Goal: Transaction & Acquisition: Obtain resource

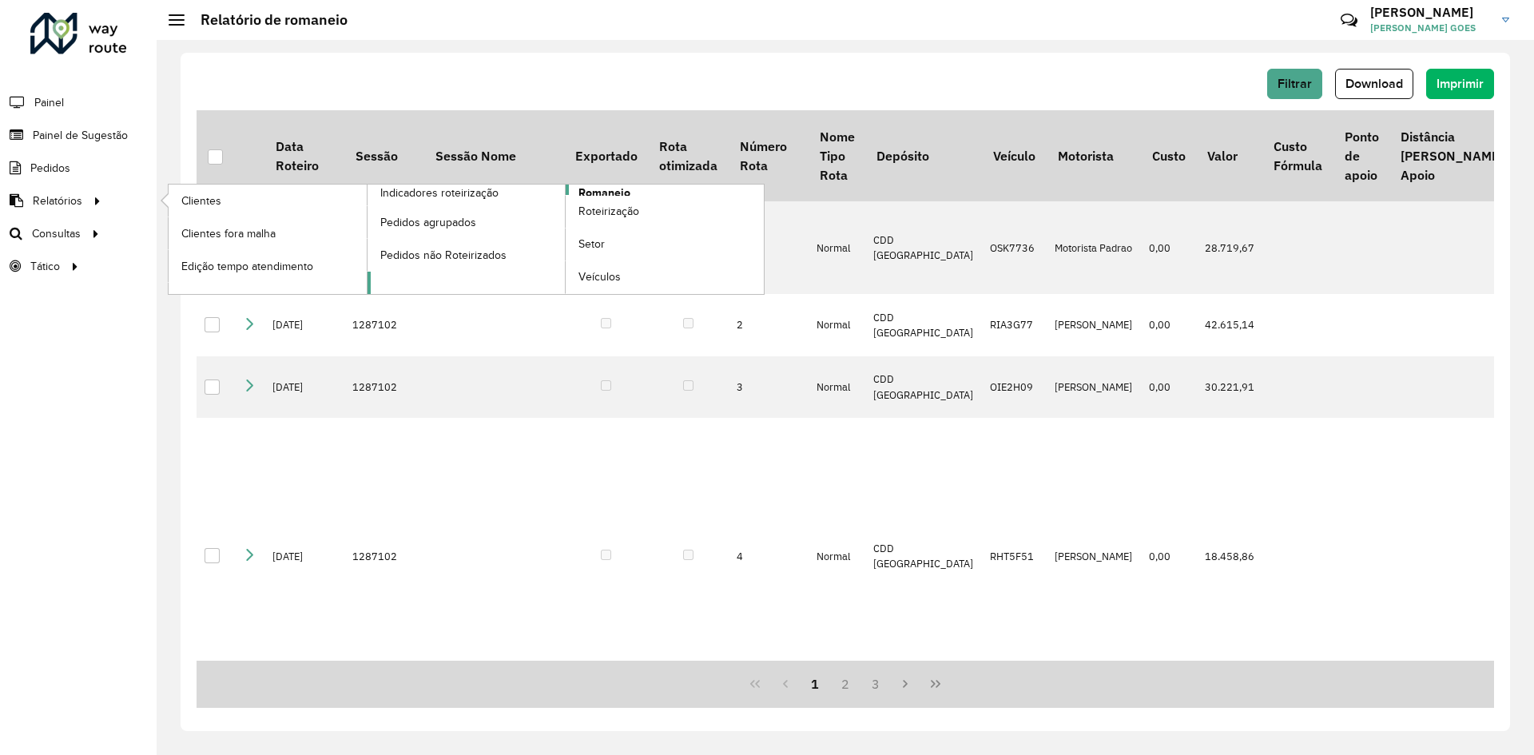
click at [605, 193] on span "Romaneio" at bounding box center [604, 193] width 52 height 17
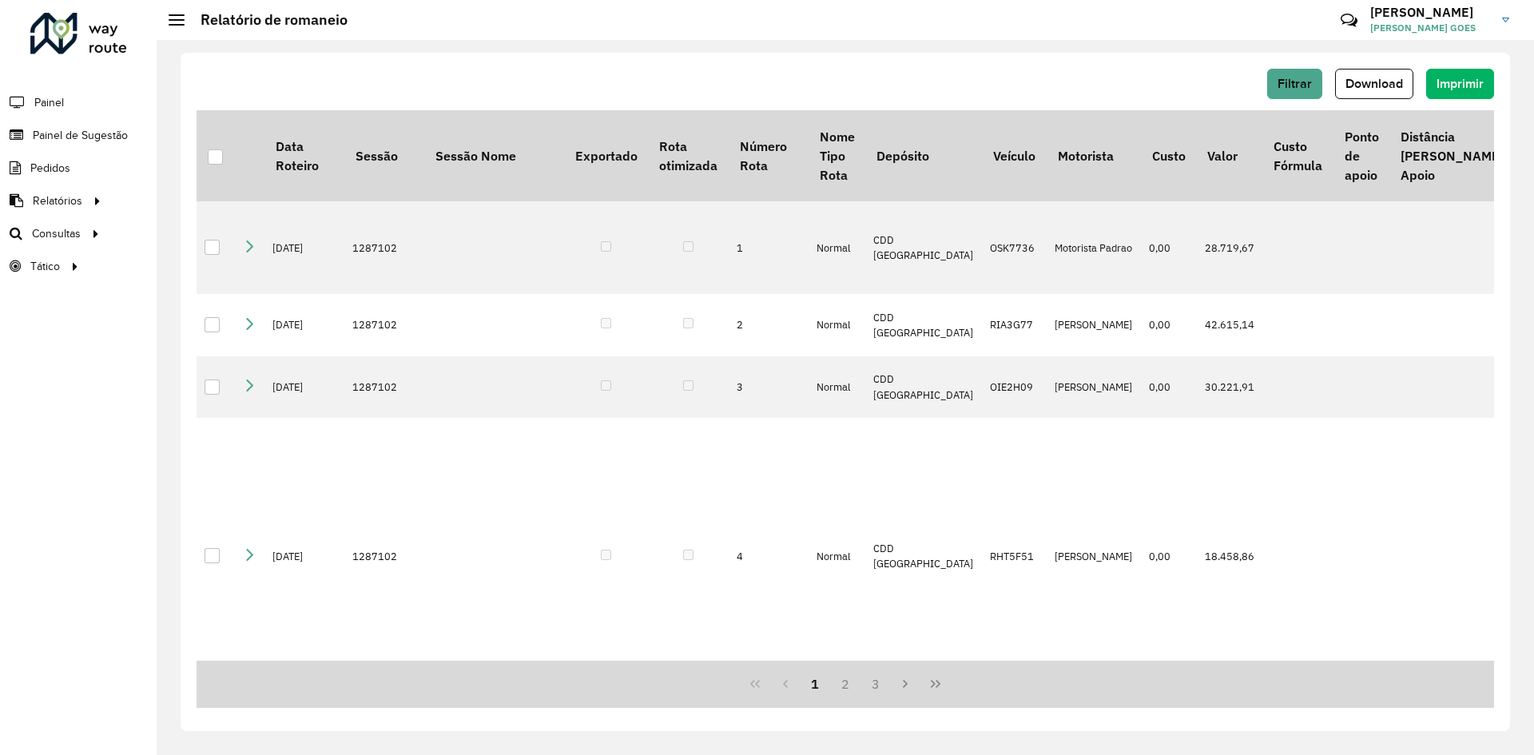
click at [830, 90] on div "Filtrar Download Imprimir" at bounding box center [845, 84] width 1297 height 30
click at [1358, 86] on span "Download" at bounding box center [1374, 84] width 58 height 14
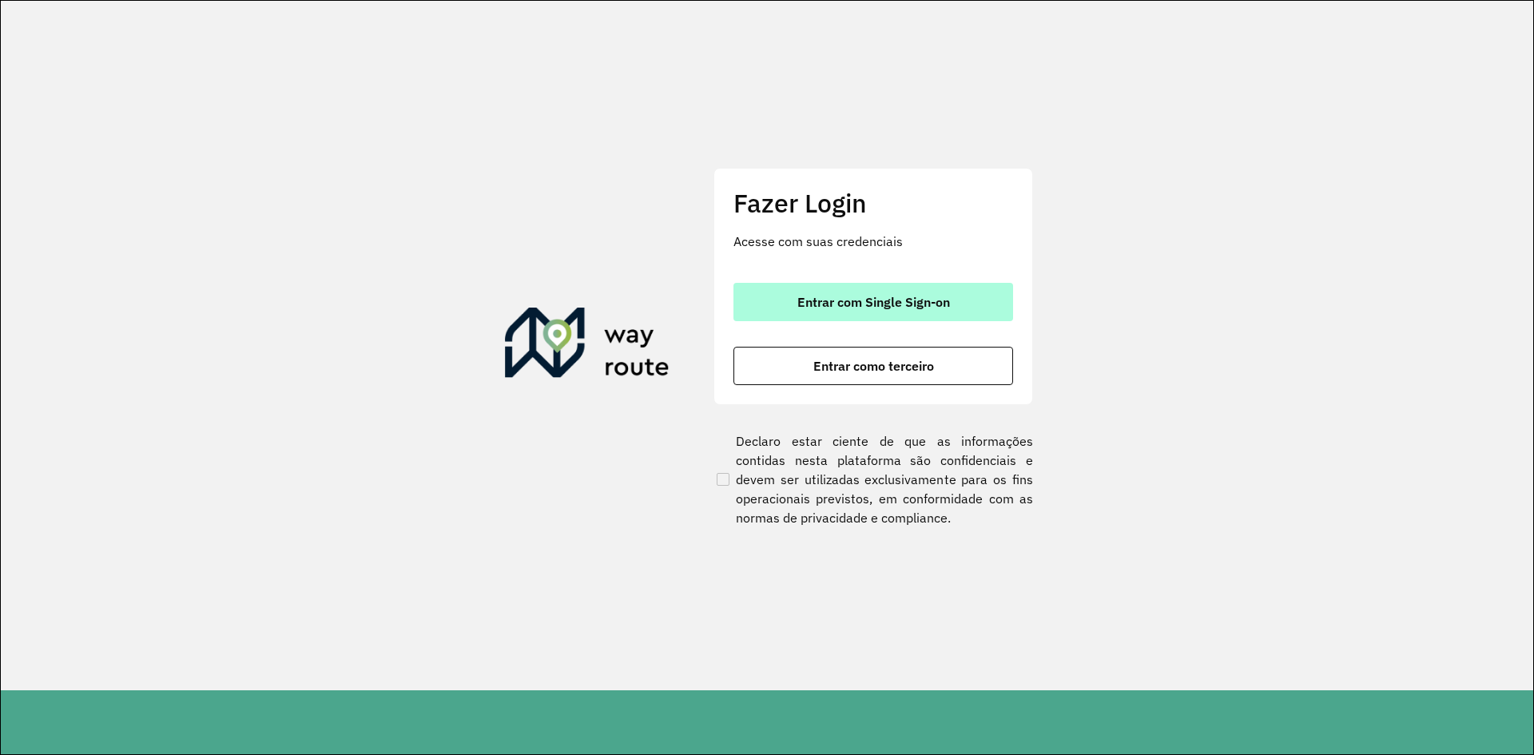
click at [893, 304] on span "Entrar com Single Sign-on" at bounding box center [873, 302] width 153 height 13
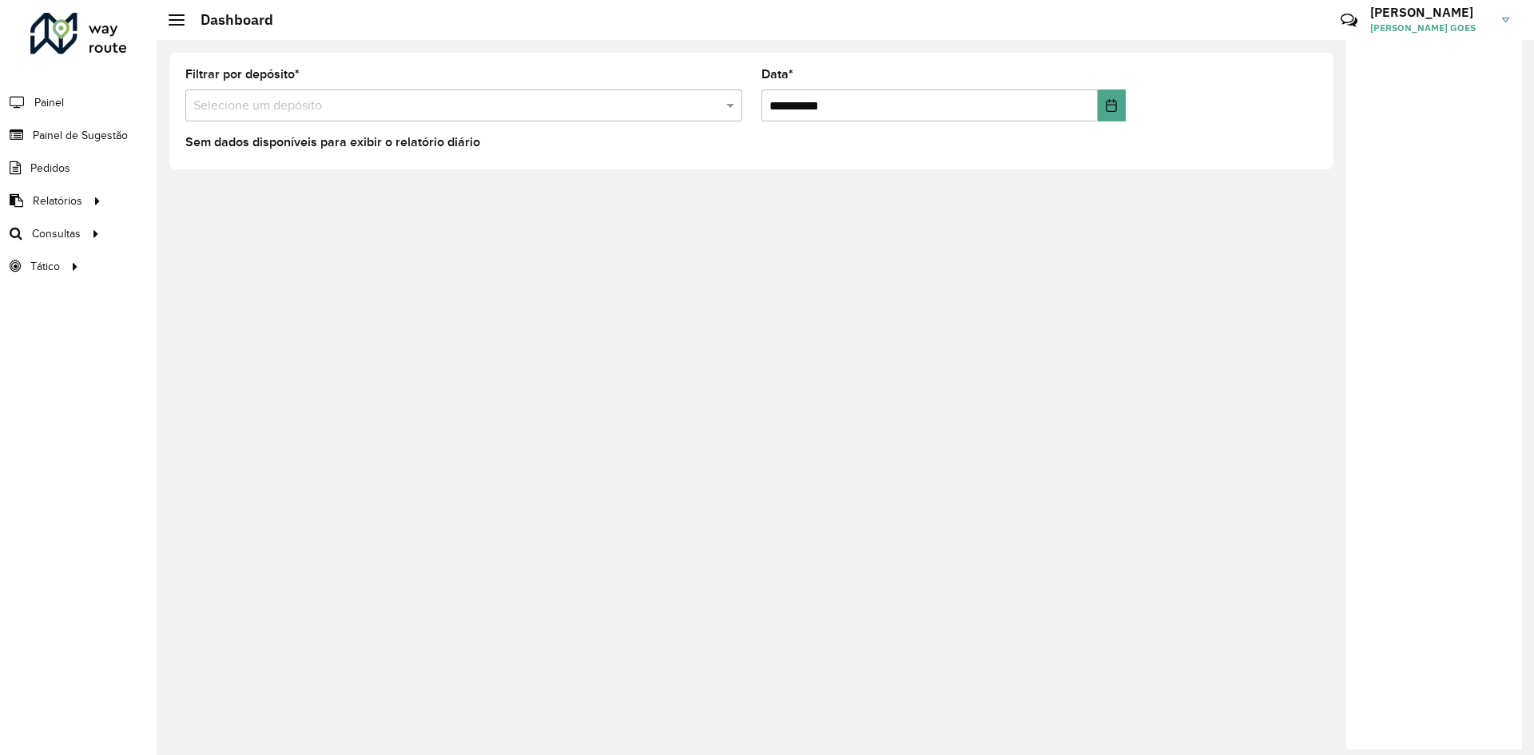
drag, startPoint x: 192, startPoint y: 220, endPoint x: 174, endPoint y: 220, distance: 17.6
click at [192, 221] on div "**********" at bounding box center [845, 397] width 1377 height 715
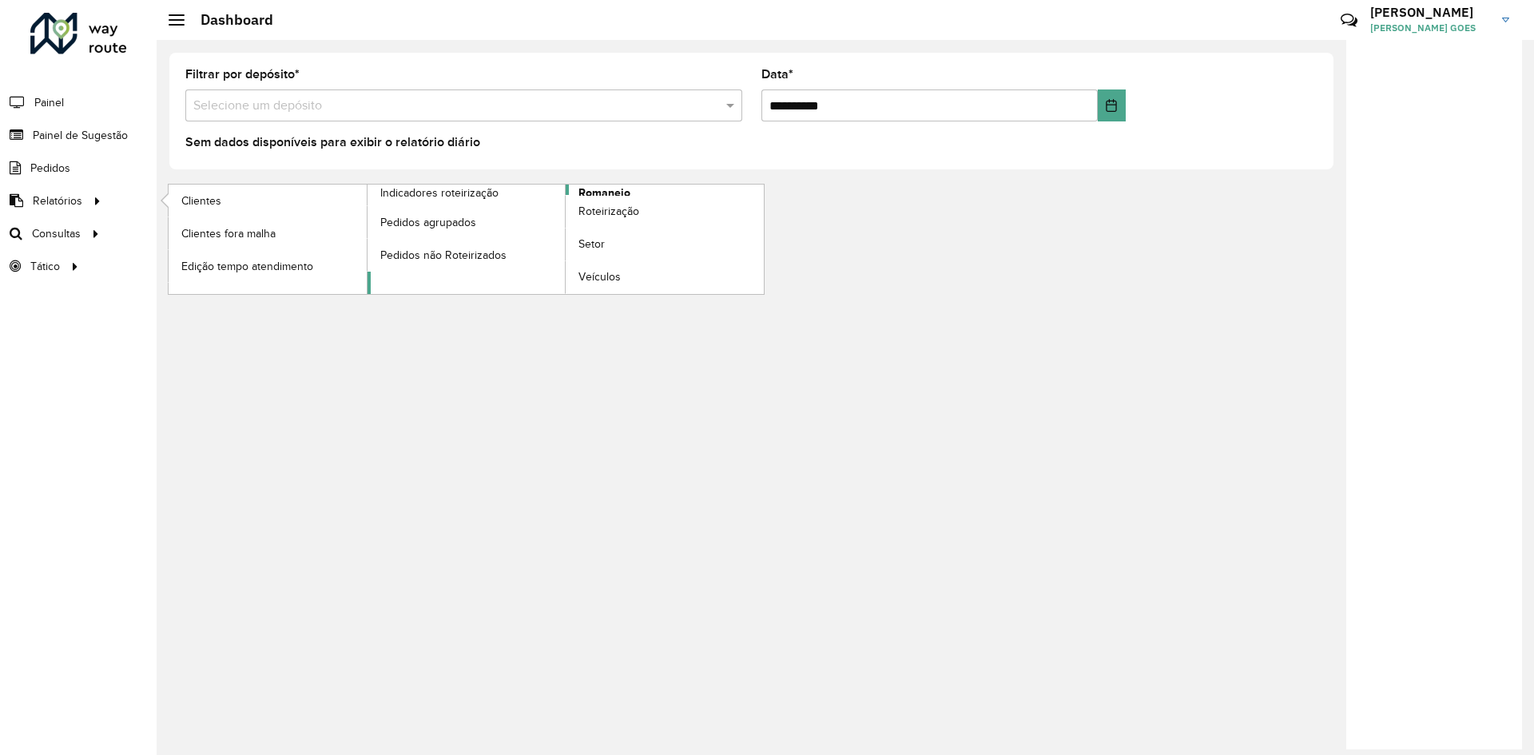
click at [575, 190] on link "Romaneio" at bounding box center [565, 239] width 397 height 109
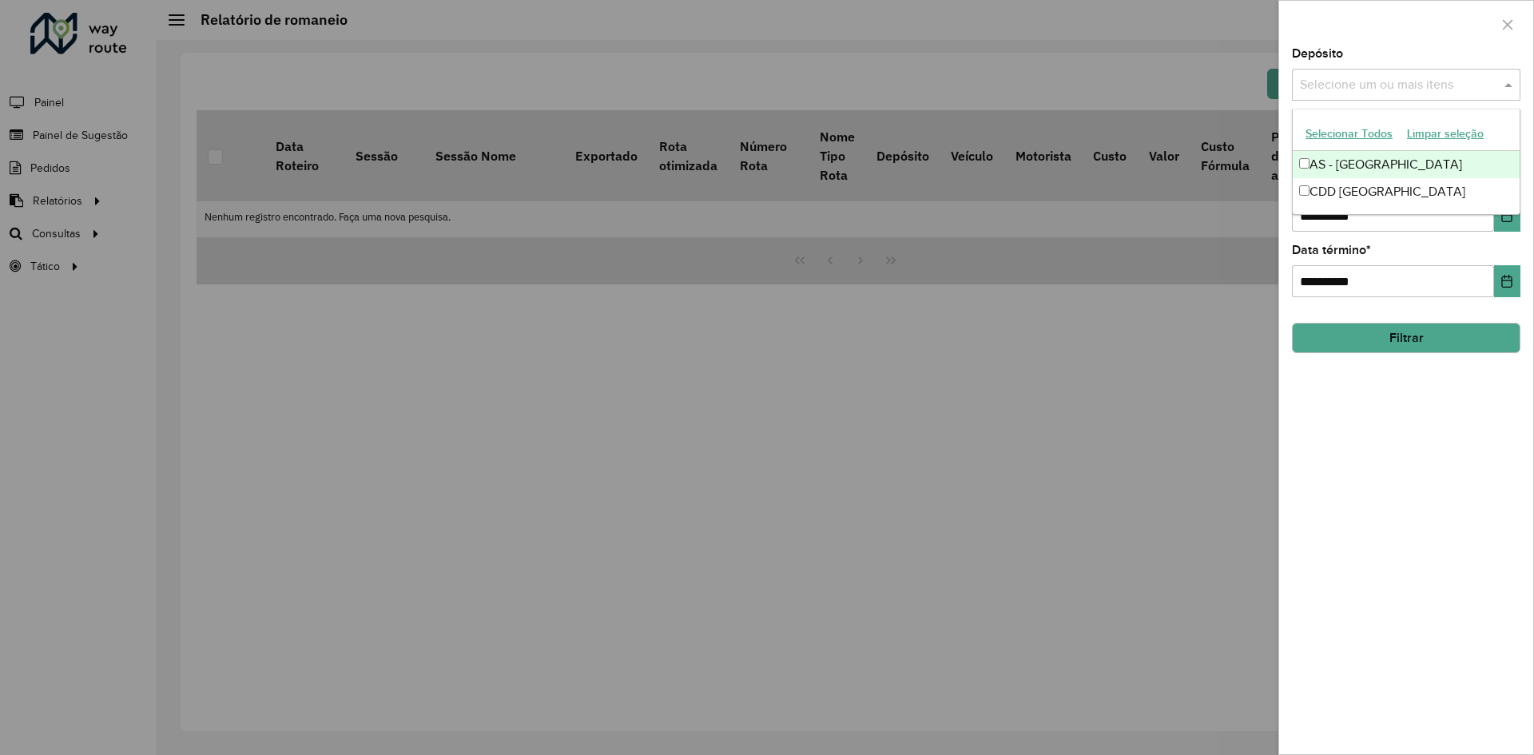
click at [1366, 85] on input "text" at bounding box center [1398, 85] width 204 height 19
click at [1344, 191] on div "CDD [GEOGRAPHIC_DATA]" at bounding box center [1405, 191] width 227 height 27
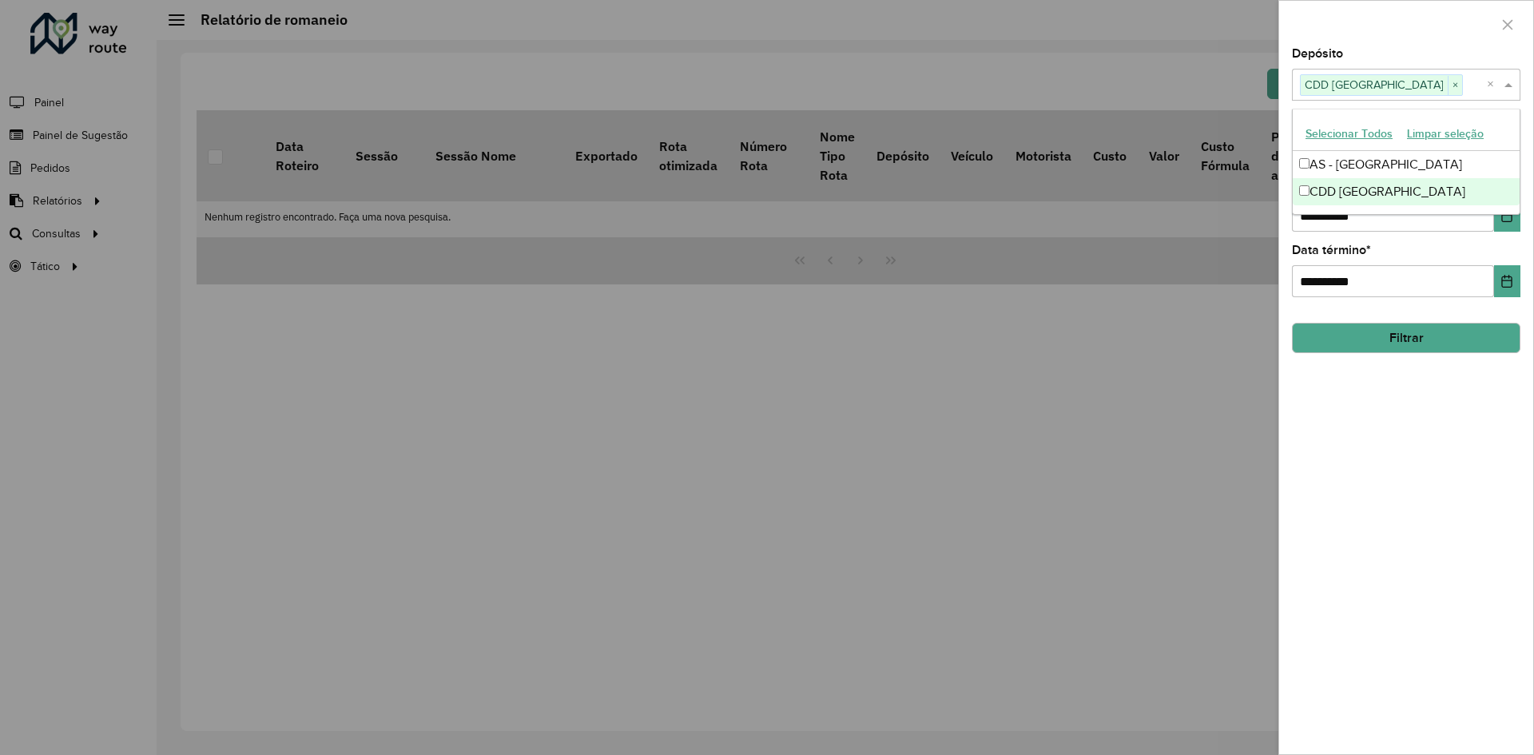
click at [1394, 383] on div "**********" at bounding box center [1406, 401] width 254 height 706
click at [1381, 157] on input "text" at bounding box center [1398, 150] width 204 height 19
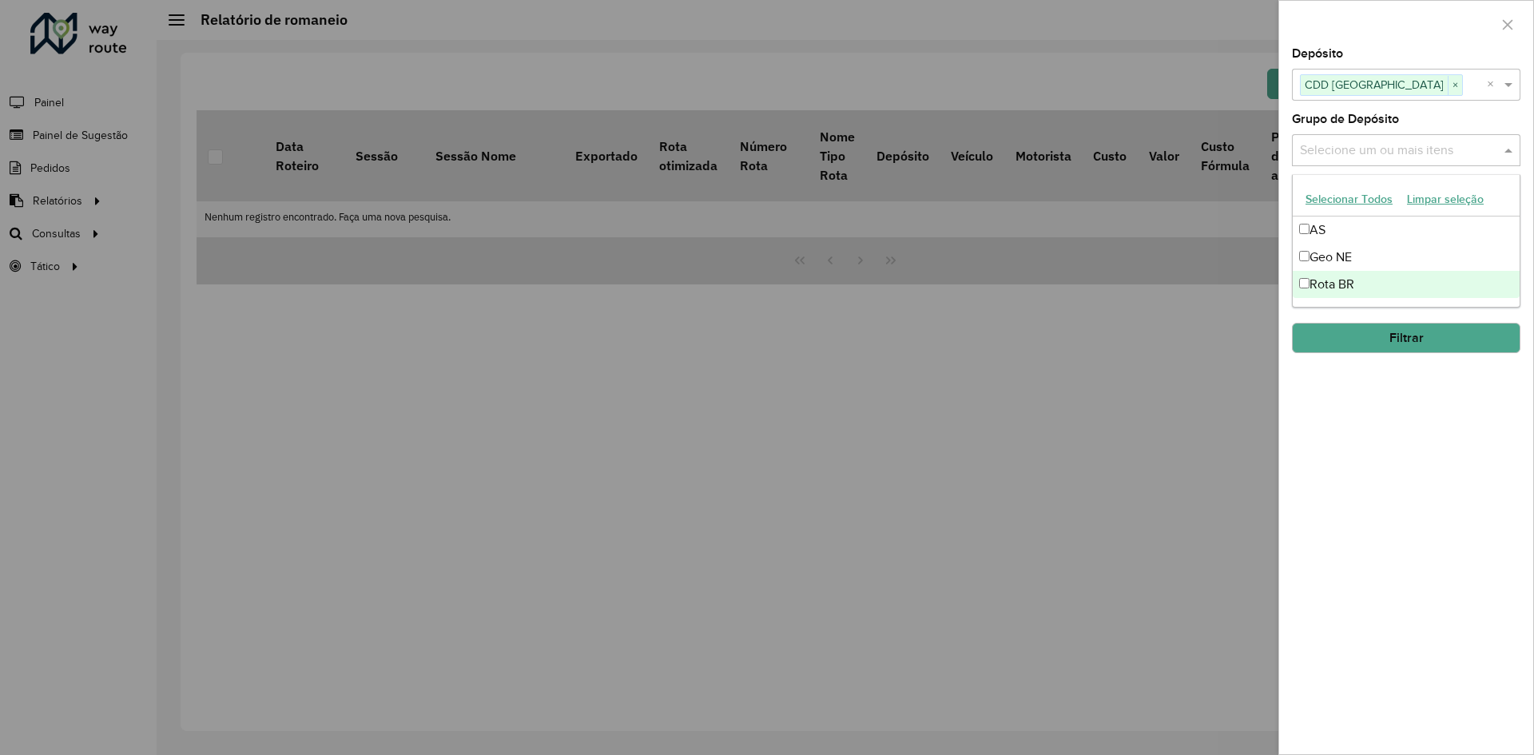
click at [1344, 276] on div "Rota BR" at bounding box center [1405, 284] width 227 height 27
click at [1356, 361] on div "**********" at bounding box center [1406, 401] width 254 height 706
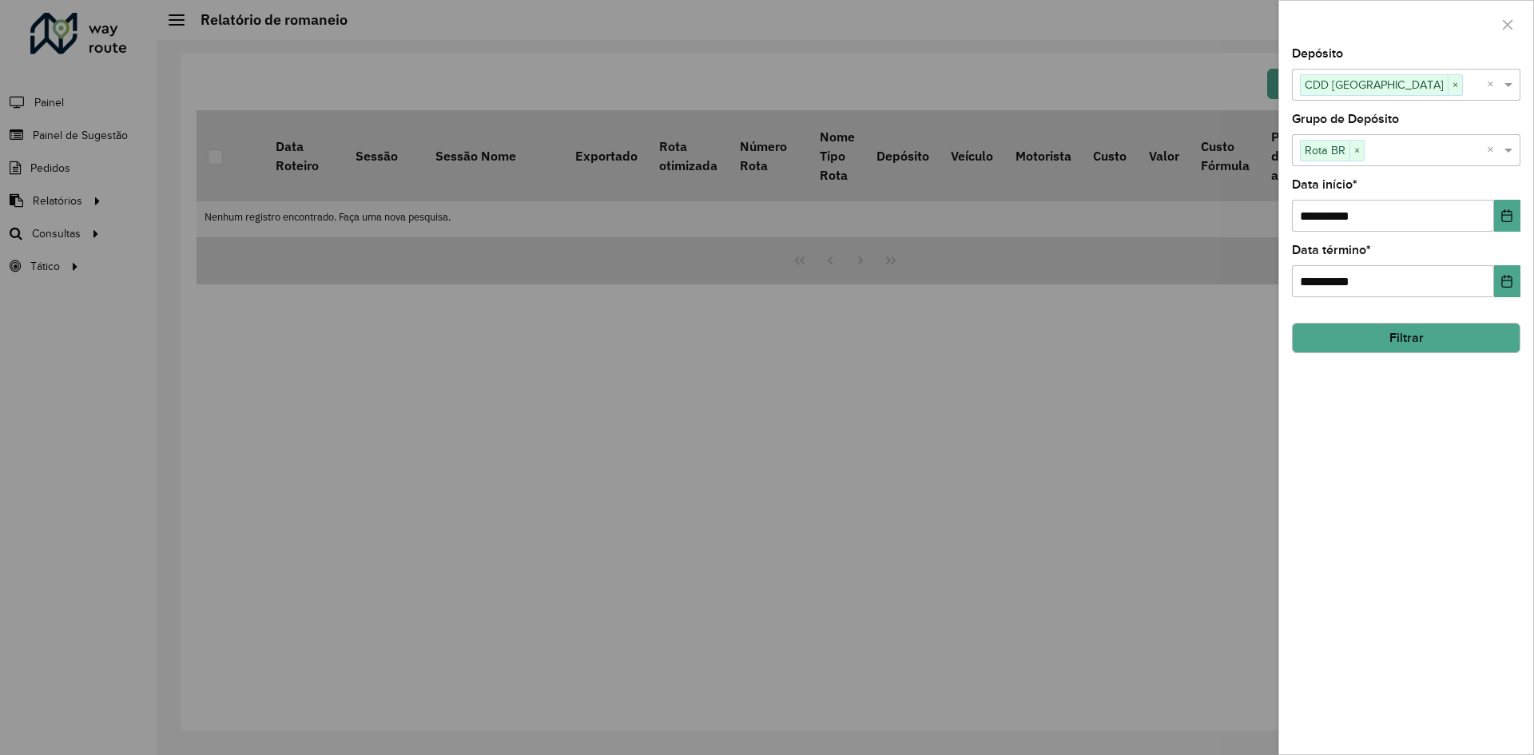
click at [1361, 343] on button "Filtrar" at bounding box center [1406, 338] width 228 height 30
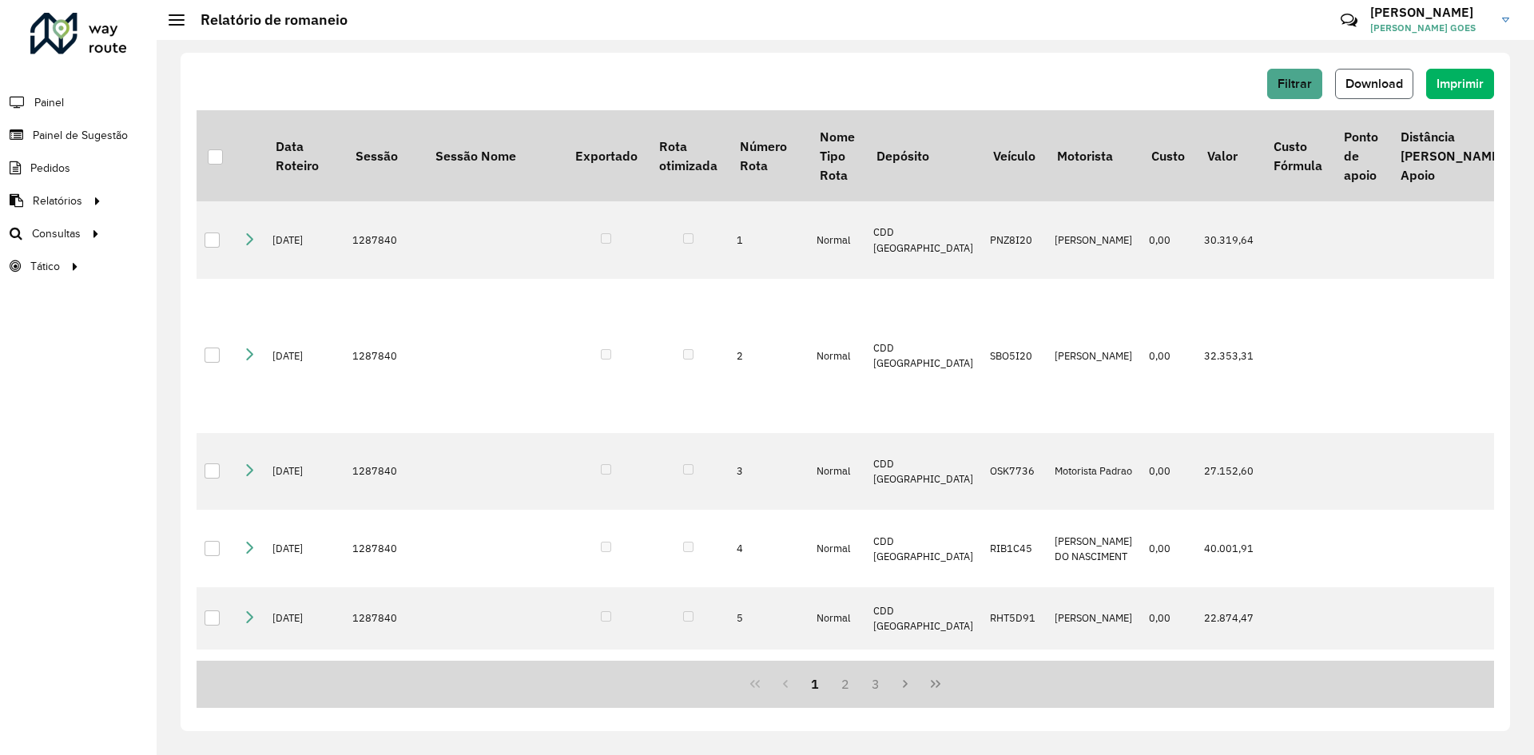
click at [1372, 81] on span "Download" at bounding box center [1374, 84] width 58 height 14
click at [1385, 78] on span "Download" at bounding box center [1374, 84] width 58 height 14
click at [86, 174] on li "Pedidos" at bounding box center [78, 168] width 157 height 33
click at [66, 165] on span "Pedidos" at bounding box center [51, 168] width 42 height 17
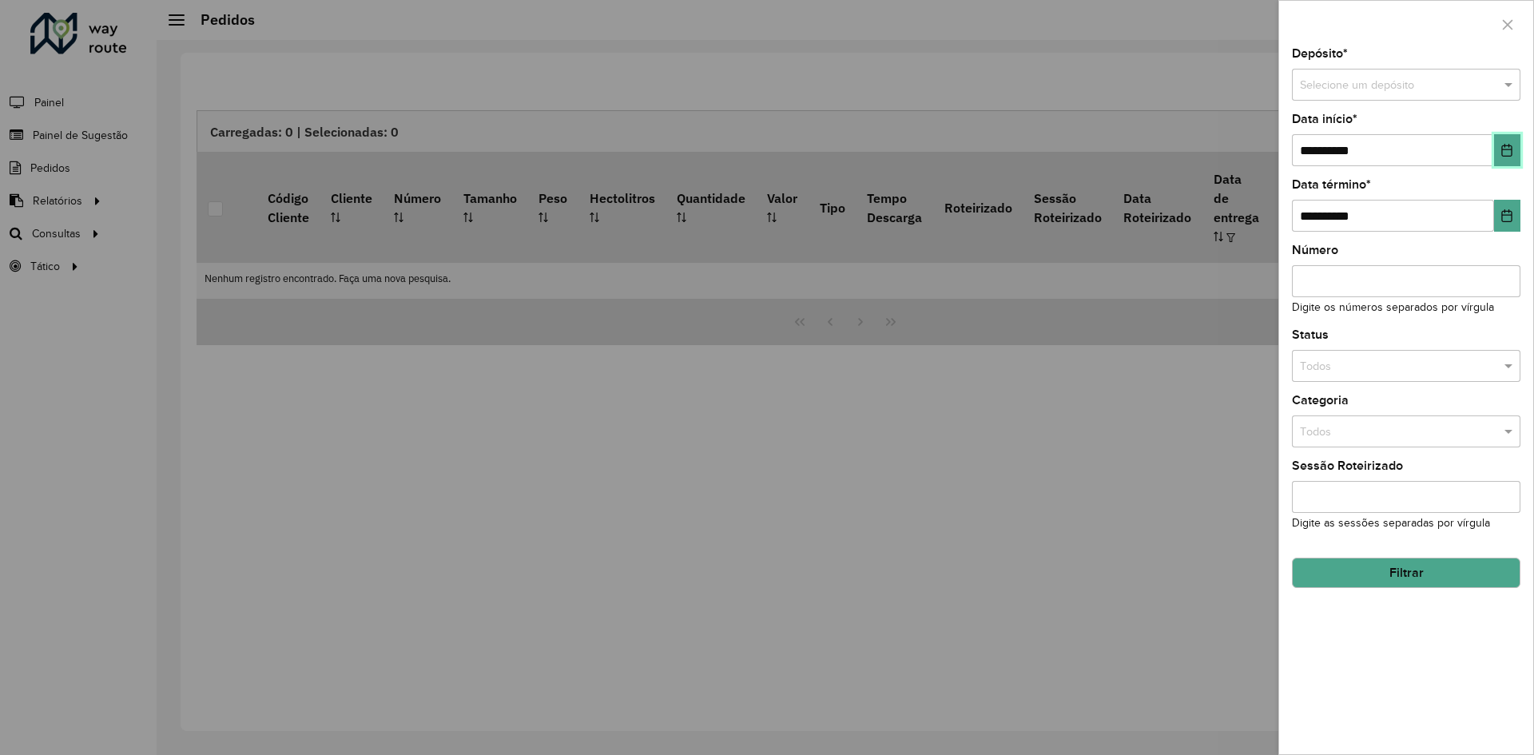
click at [1507, 150] on icon "Choose Date" at bounding box center [1506, 150] width 13 height 13
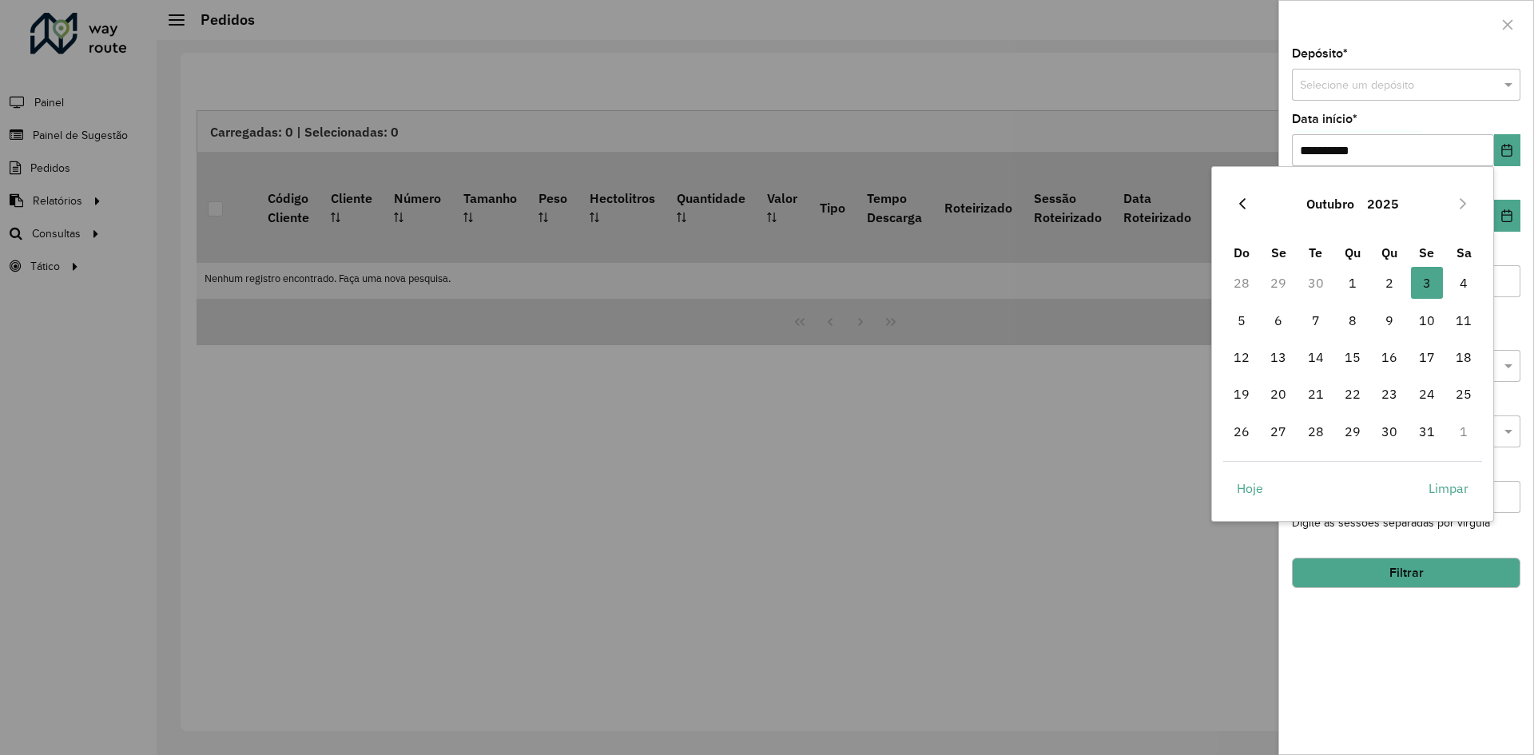
click at [1242, 205] on icon "Previous Month" at bounding box center [1242, 203] width 13 height 13
click at [1281, 286] on span "1" at bounding box center [1278, 283] width 32 height 32
type input "**********"
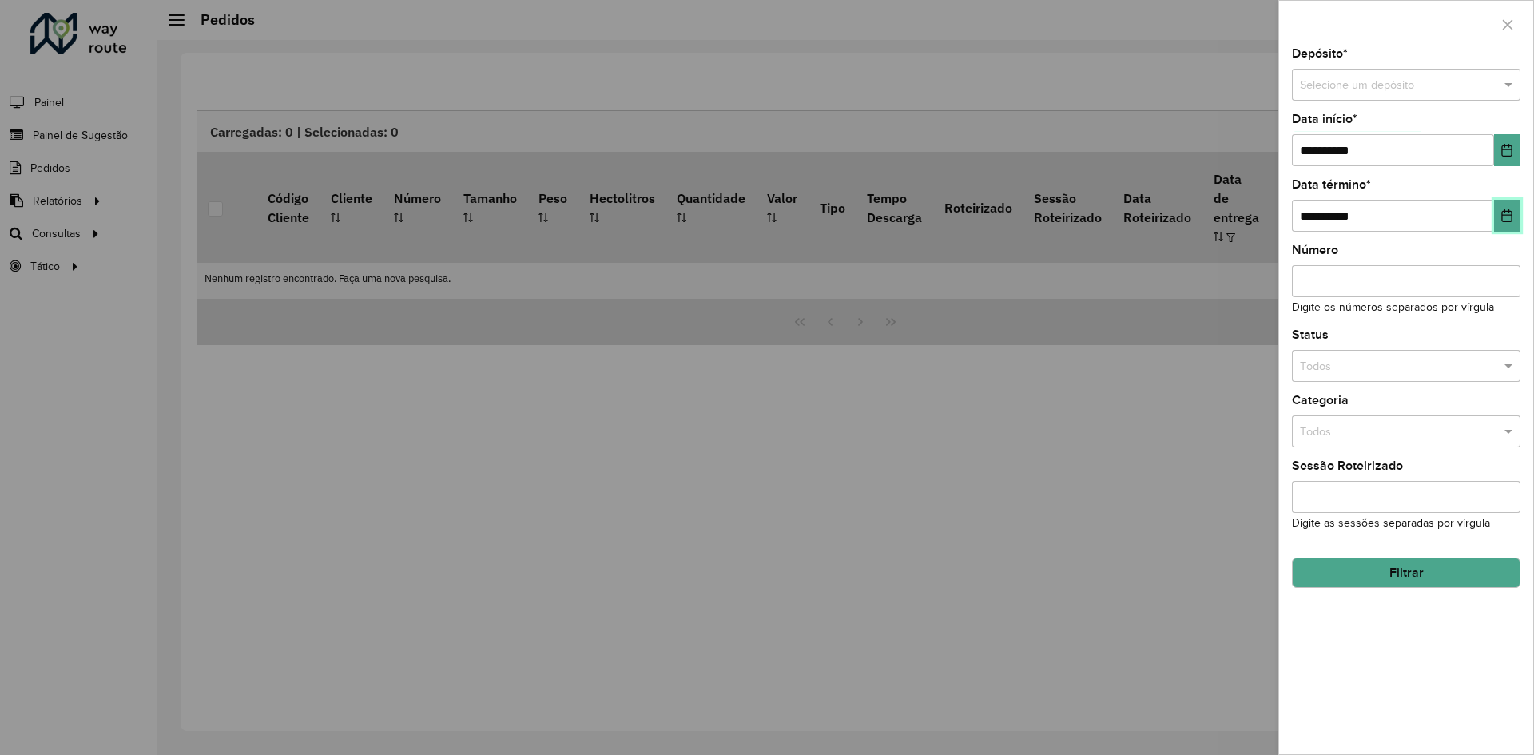
click at [1503, 216] on icon "Choose Date" at bounding box center [1507, 215] width 10 height 13
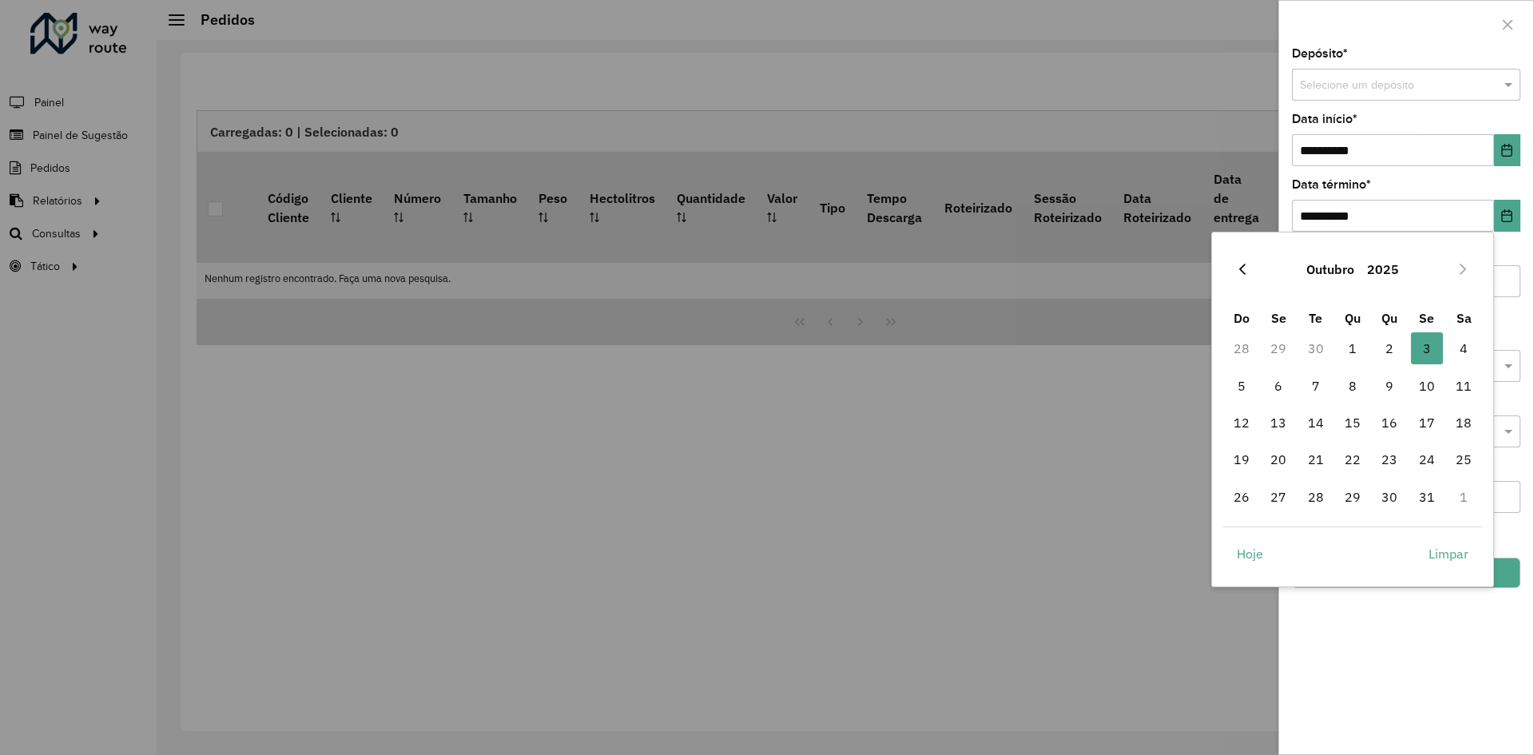
click at [1250, 274] on button "Previous Month" at bounding box center [1242, 269] width 26 height 26
click at [1304, 497] on span "30" at bounding box center [1316, 497] width 32 height 32
type input "**********"
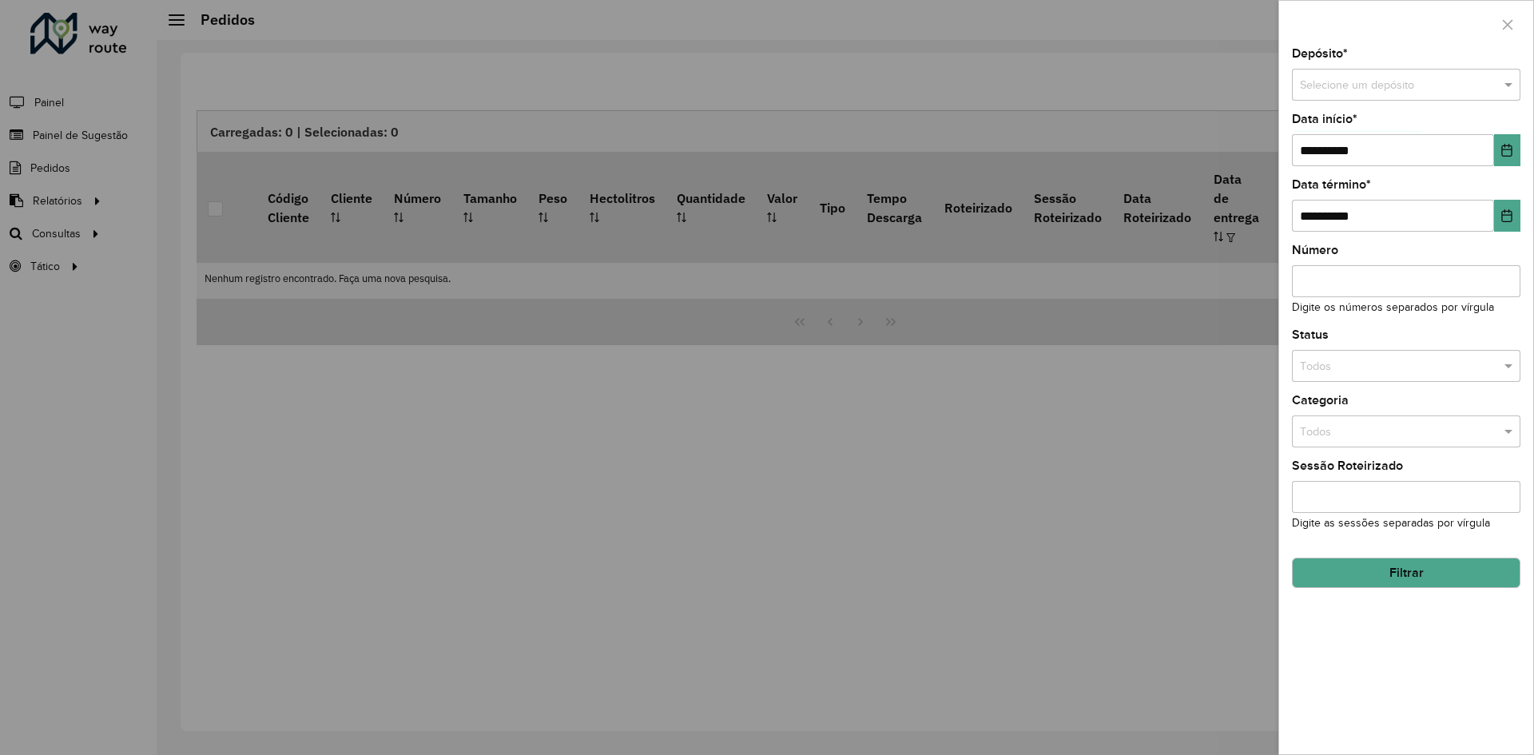
click at [1360, 83] on input "text" at bounding box center [1390, 86] width 181 height 18
click at [1368, 162] on div "CDD [GEOGRAPHIC_DATA]" at bounding box center [1405, 156] width 227 height 26
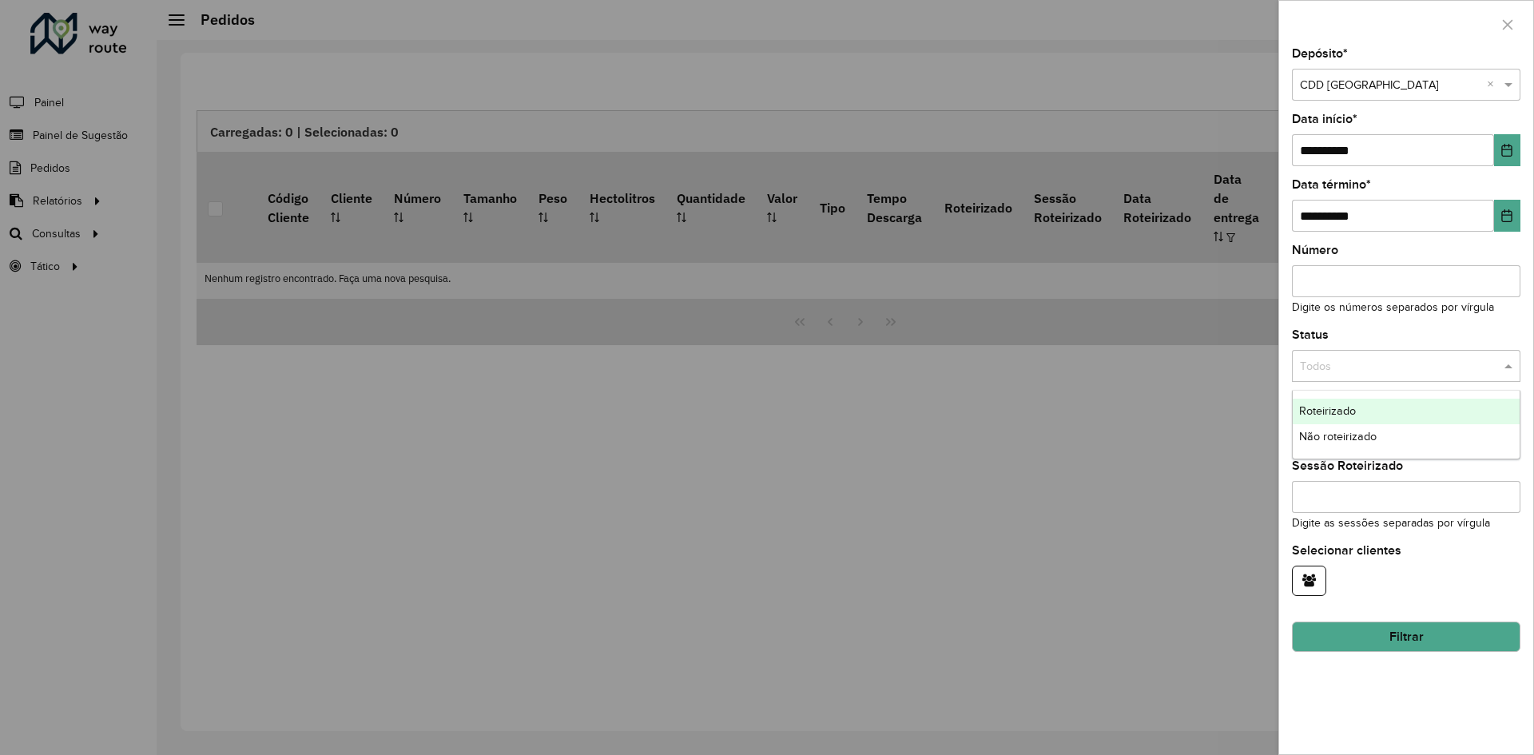
click at [1381, 370] on input "text" at bounding box center [1390, 367] width 181 height 18
click at [1225, 395] on div at bounding box center [767, 377] width 1534 height 755
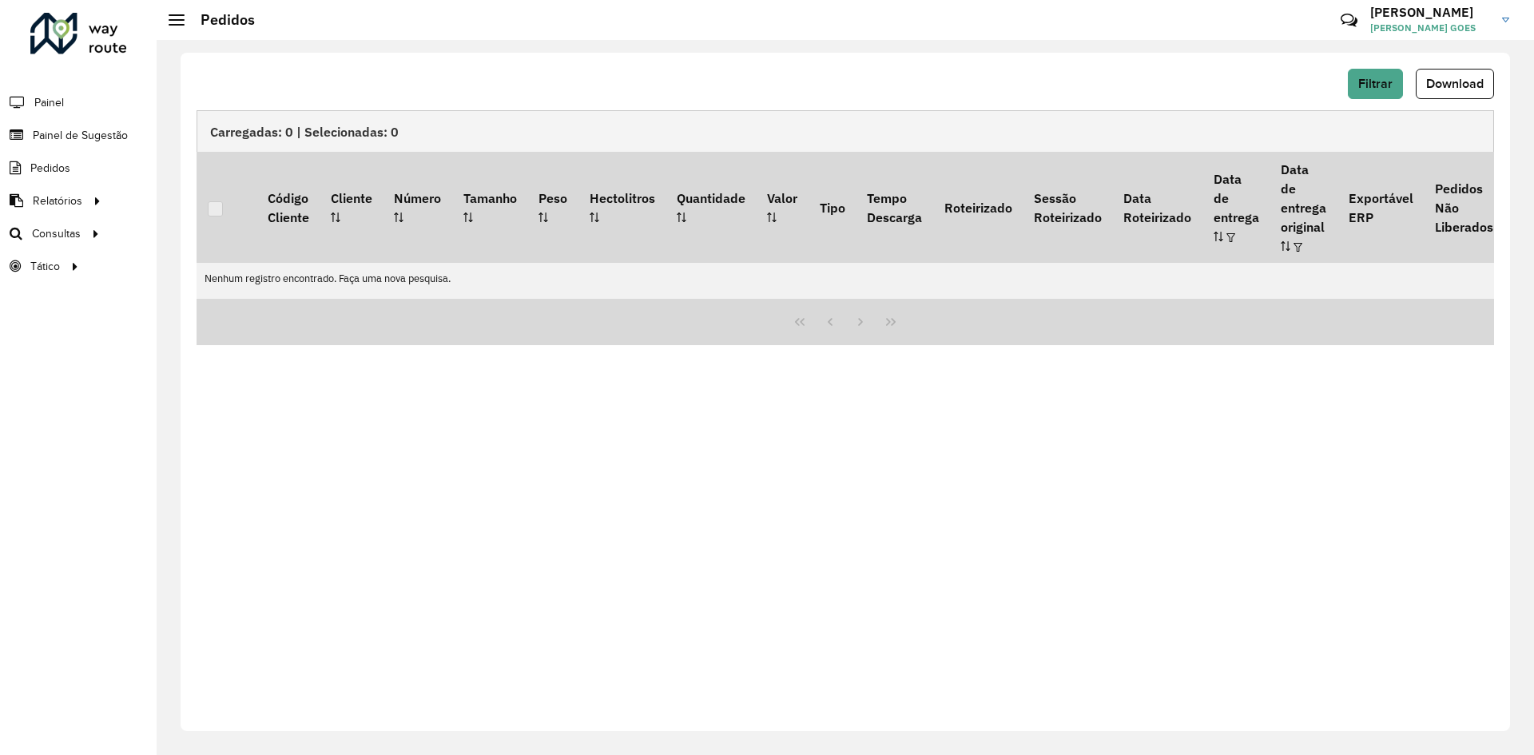
click at [1225, 395] on div "Filtrar Download Carregadas: 0 | Selecionadas: 0 Código Cliente Cliente Número …" at bounding box center [845, 392] width 1329 height 678
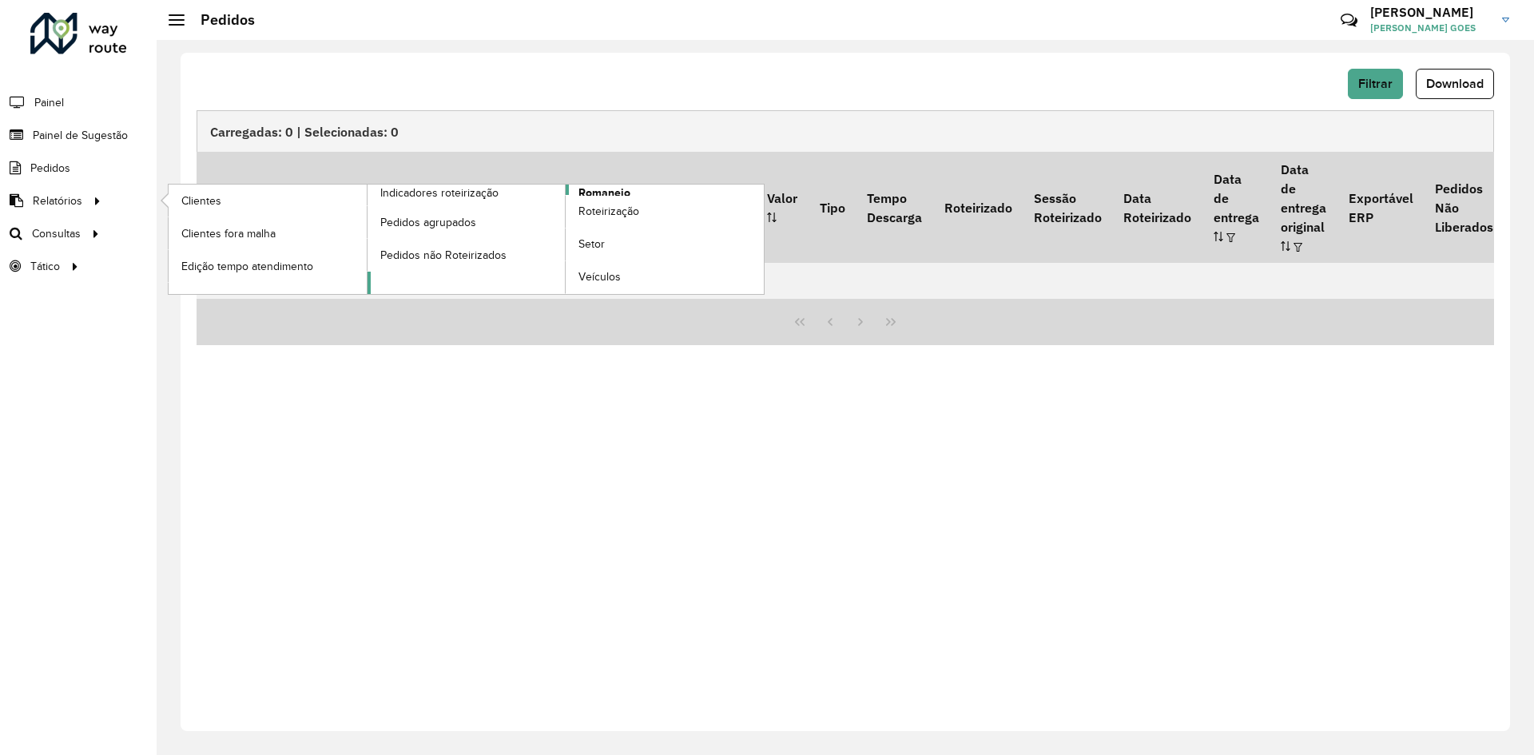
click at [612, 193] on span "Romaneio" at bounding box center [604, 193] width 52 height 17
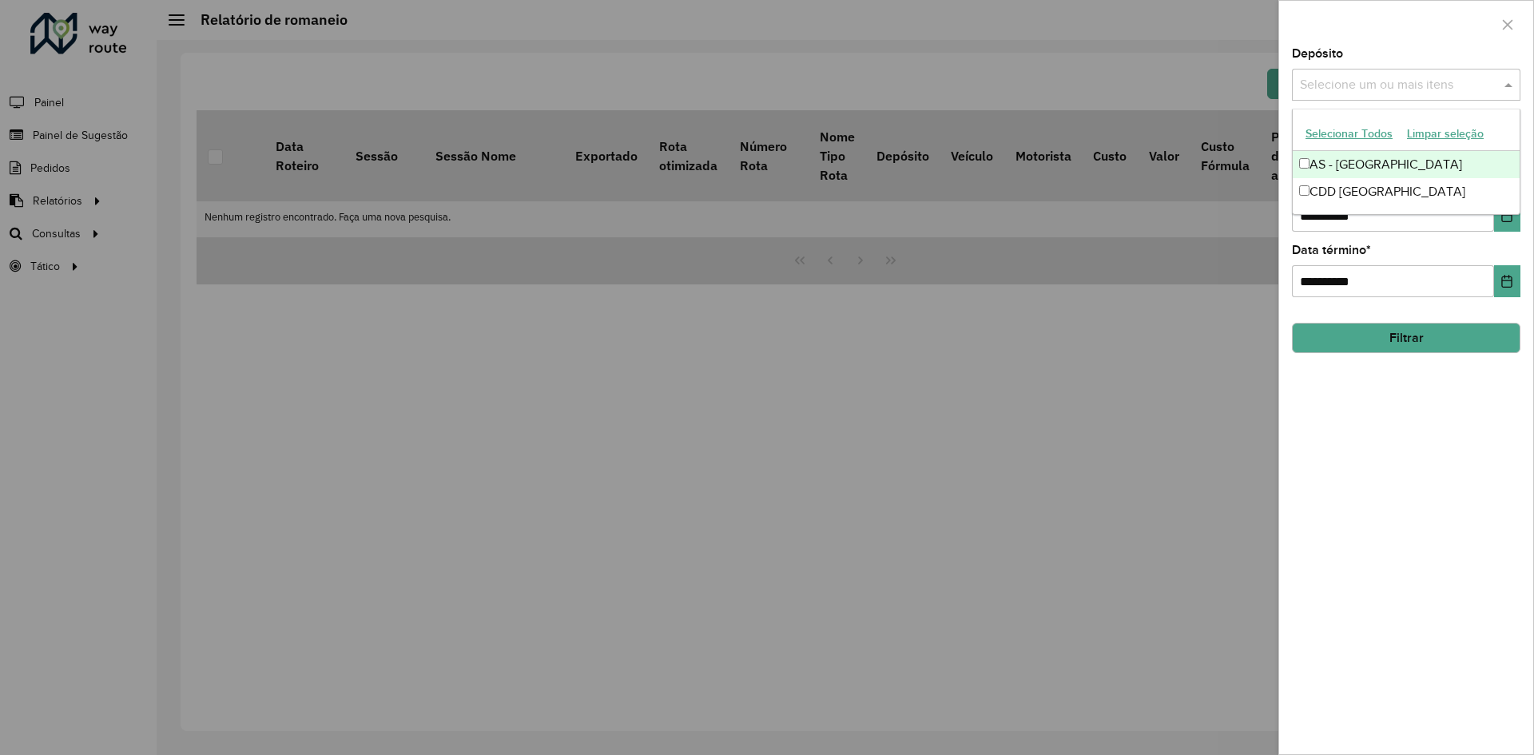
click at [1491, 80] on input "text" at bounding box center [1398, 85] width 204 height 19
click at [1377, 193] on div "CDD [GEOGRAPHIC_DATA]" at bounding box center [1405, 191] width 227 height 27
click at [1409, 44] on div at bounding box center [1406, 24] width 254 height 47
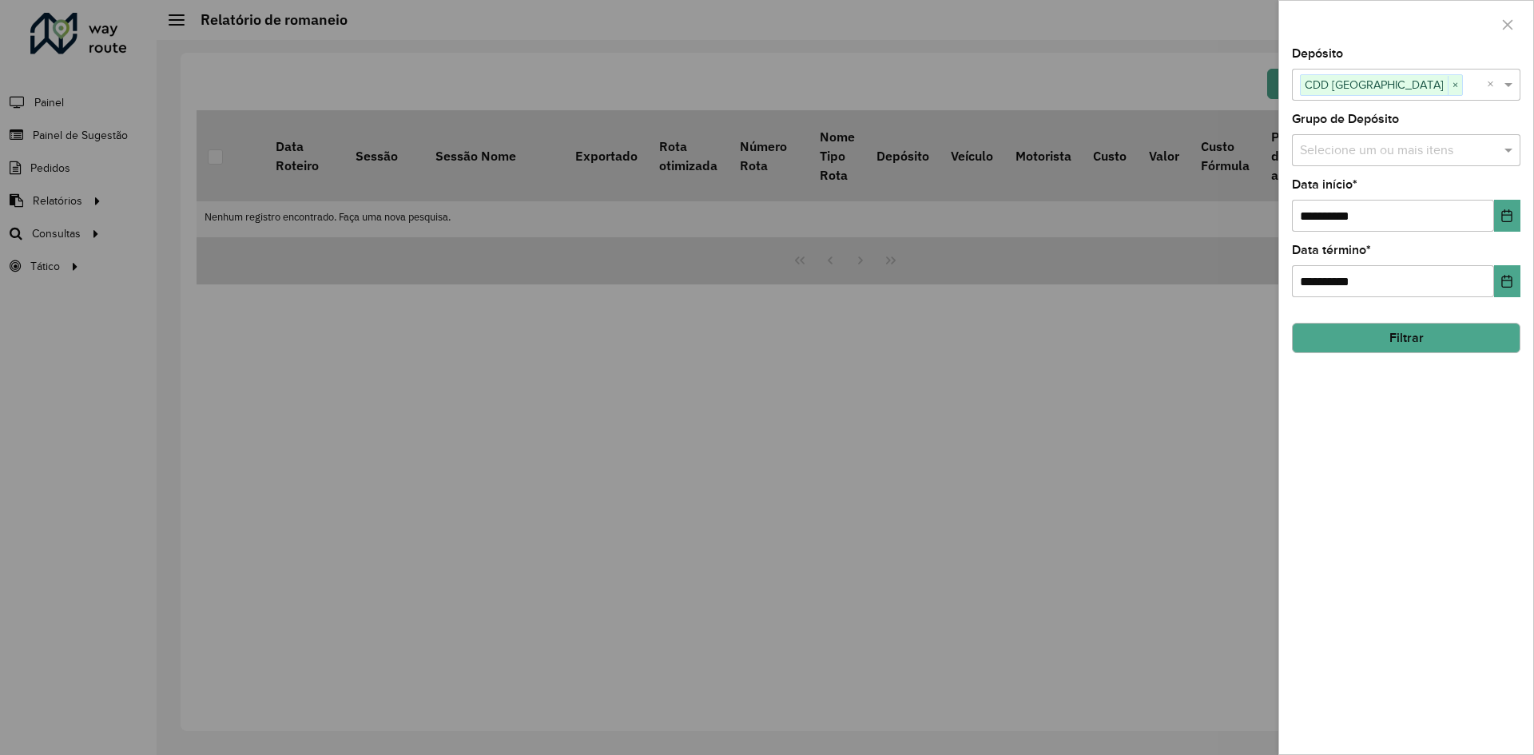
click at [1455, 163] on div "Selecione um ou mais itens" at bounding box center [1406, 150] width 228 height 32
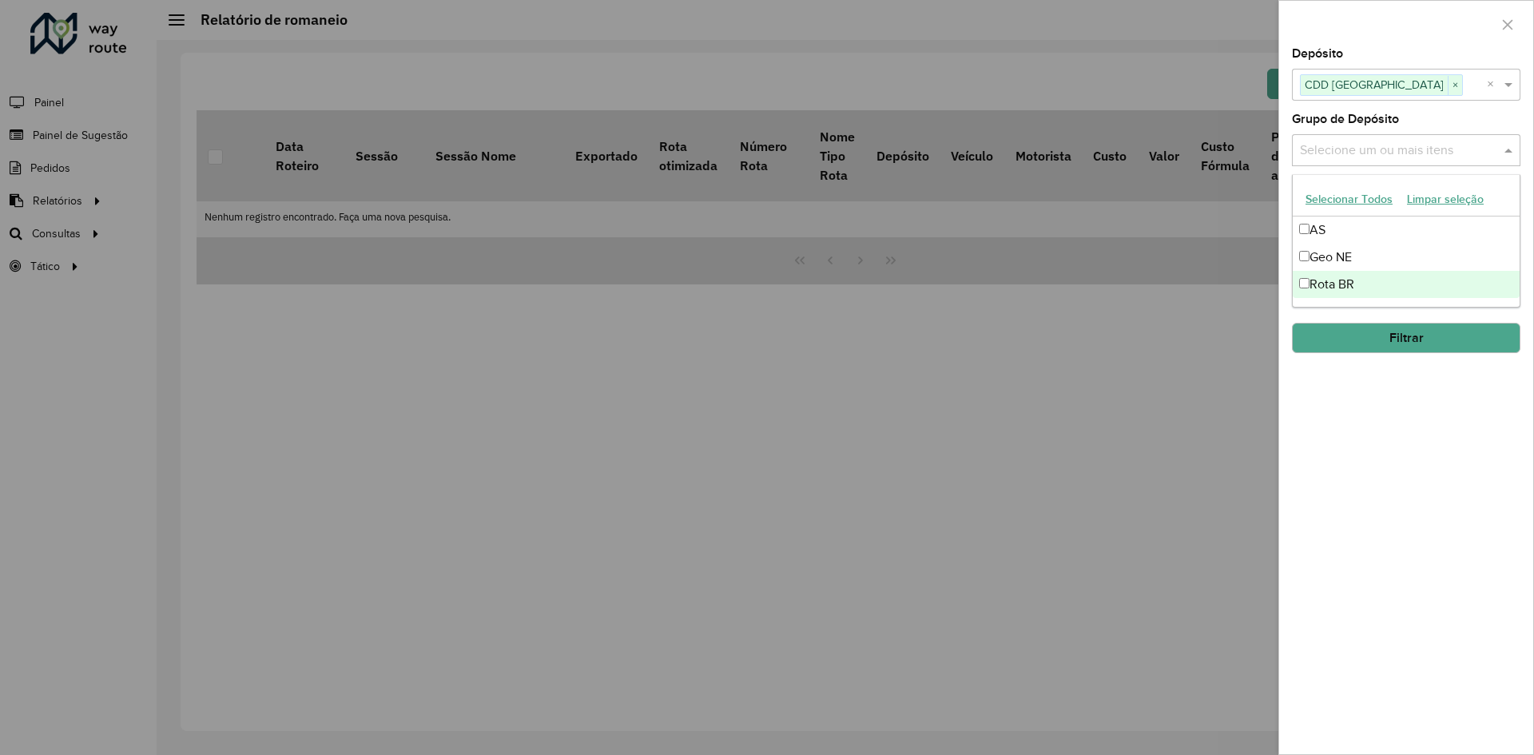
click at [1342, 290] on div "Rota BR" at bounding box center [1405, 284] width 227 height 27
click at [1384, 415] on div "**********" at bounding box center [1406, 401] width 254 height 706
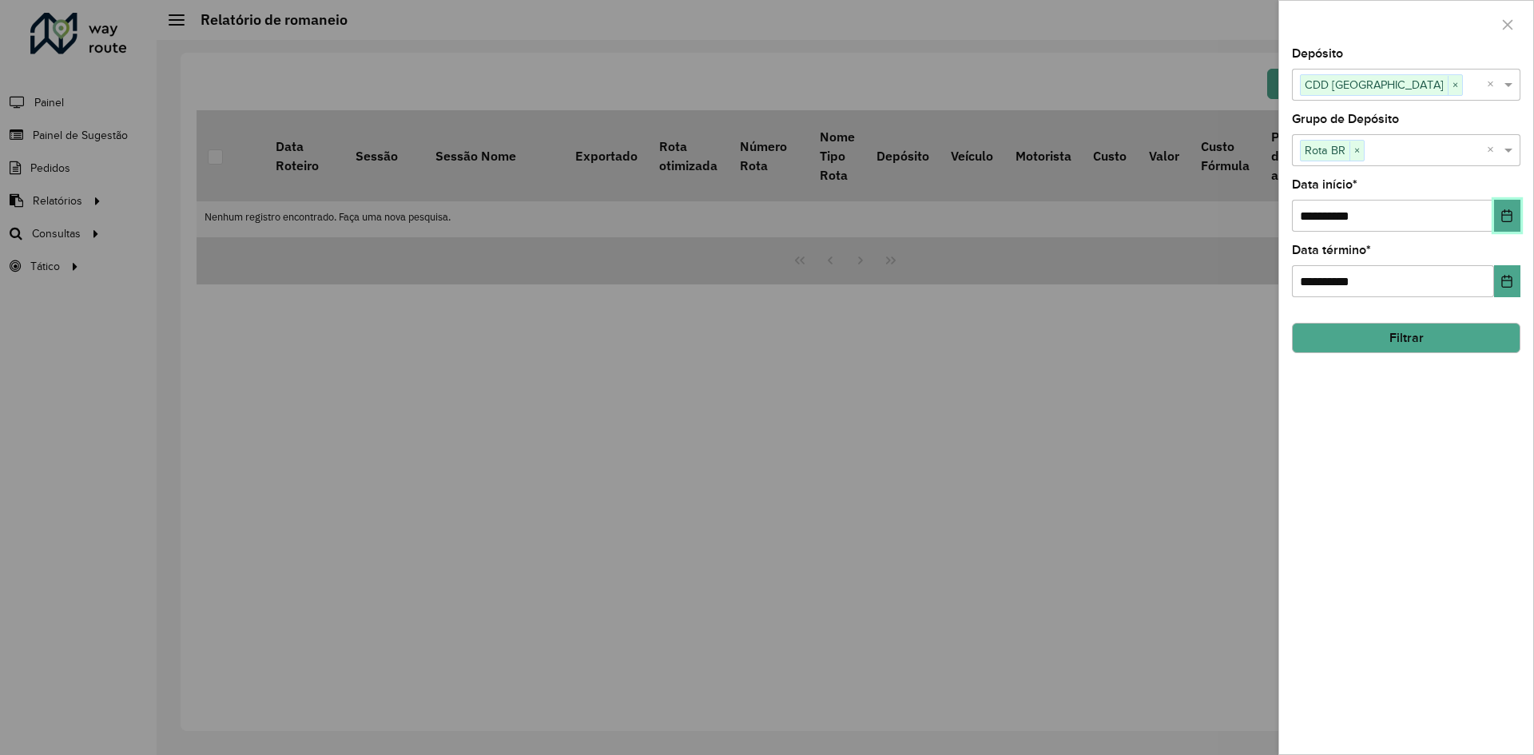
click at [1507, 219] on icon "Choose Date" at bounding box center [1506, 215] width 13 height 13
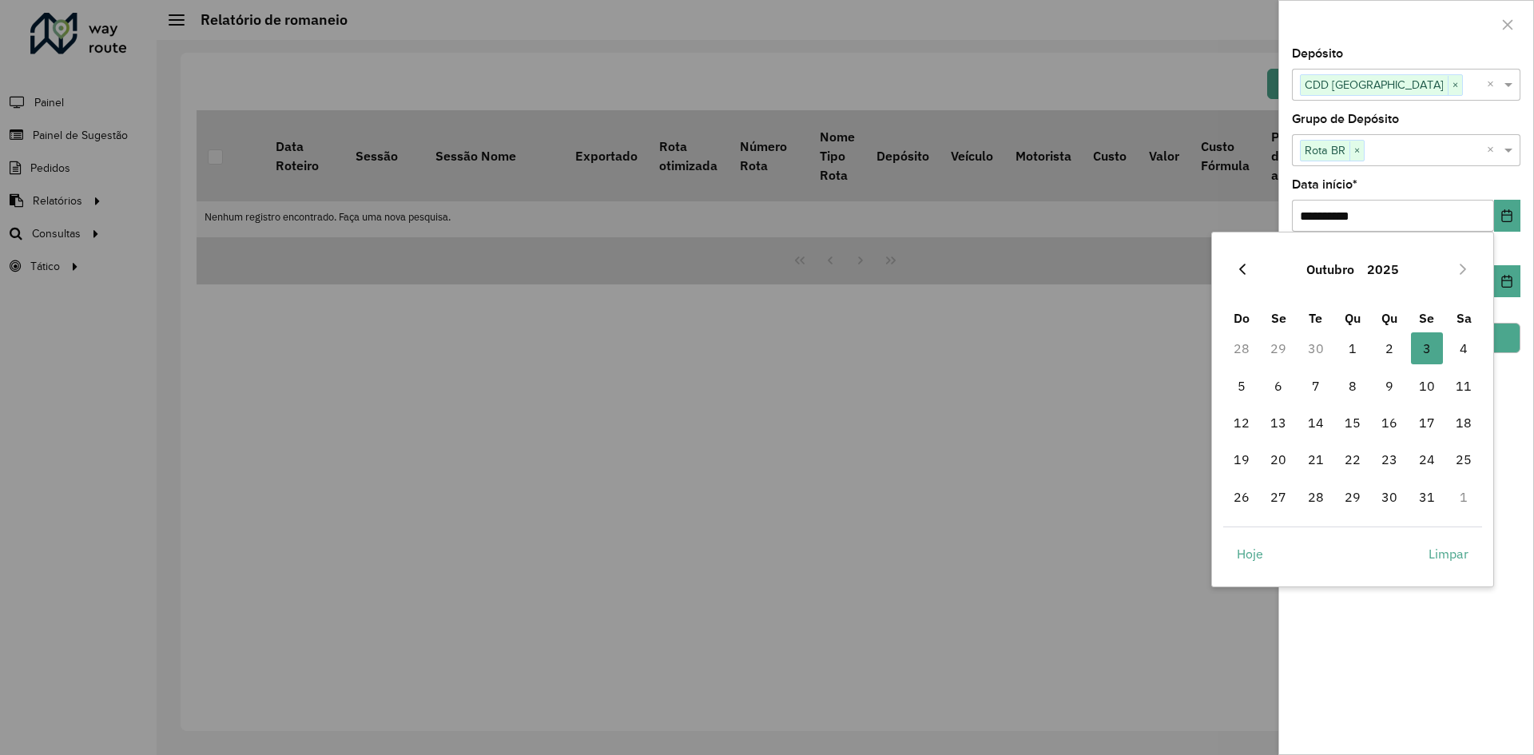
click at [1241, 260] on button "Previous Month" at bounding box center [1242, 269] width 26 height 26
click at [1284, 347] on span "1" at bounding box center [1278, 348] width 32 height 32
type input "**********"
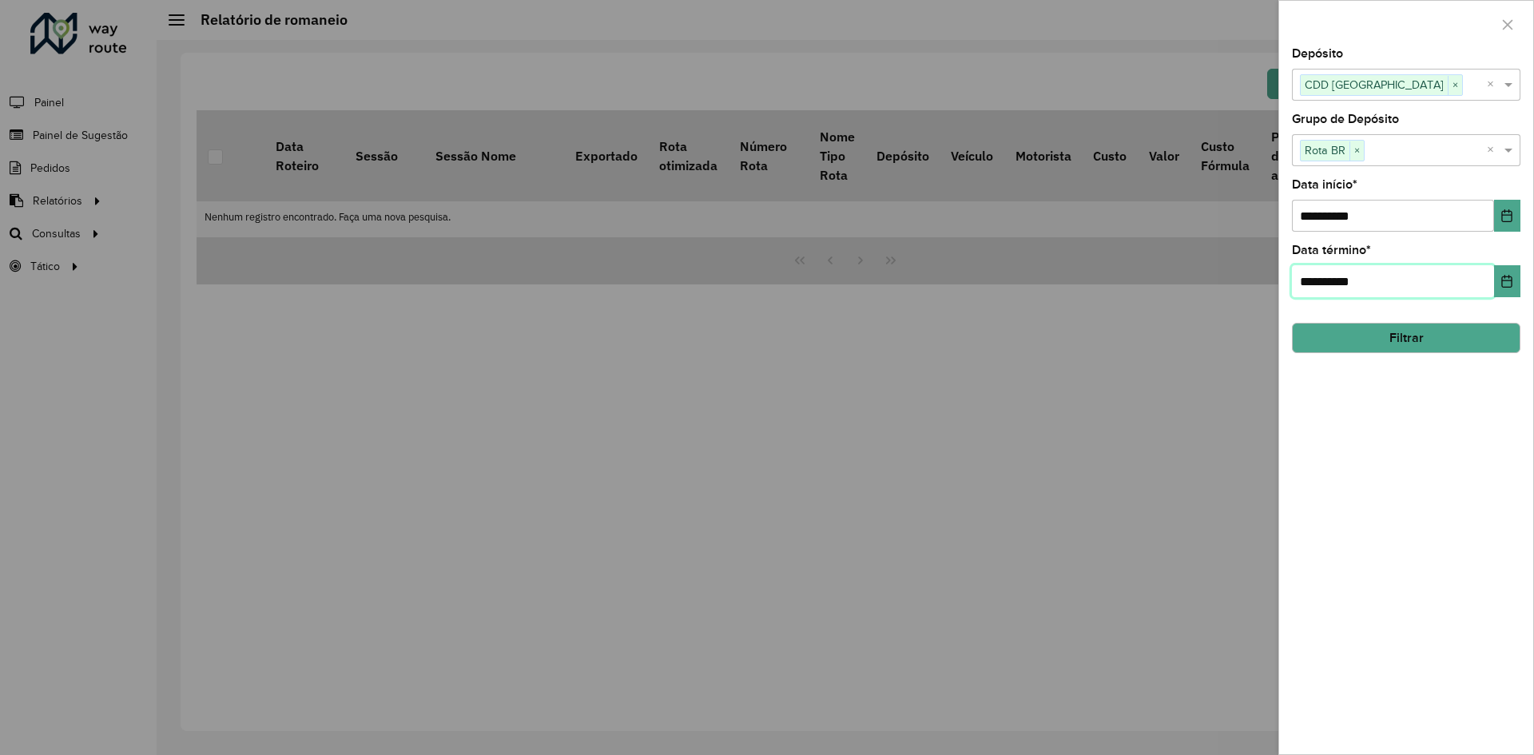
click at [1384, 279] on input "**********" at bounding box center [1393, 281] width 202 height 32
click at [1503, 289] on button "Choose Date" at bounding box center [1507, 281] width 26 height 32
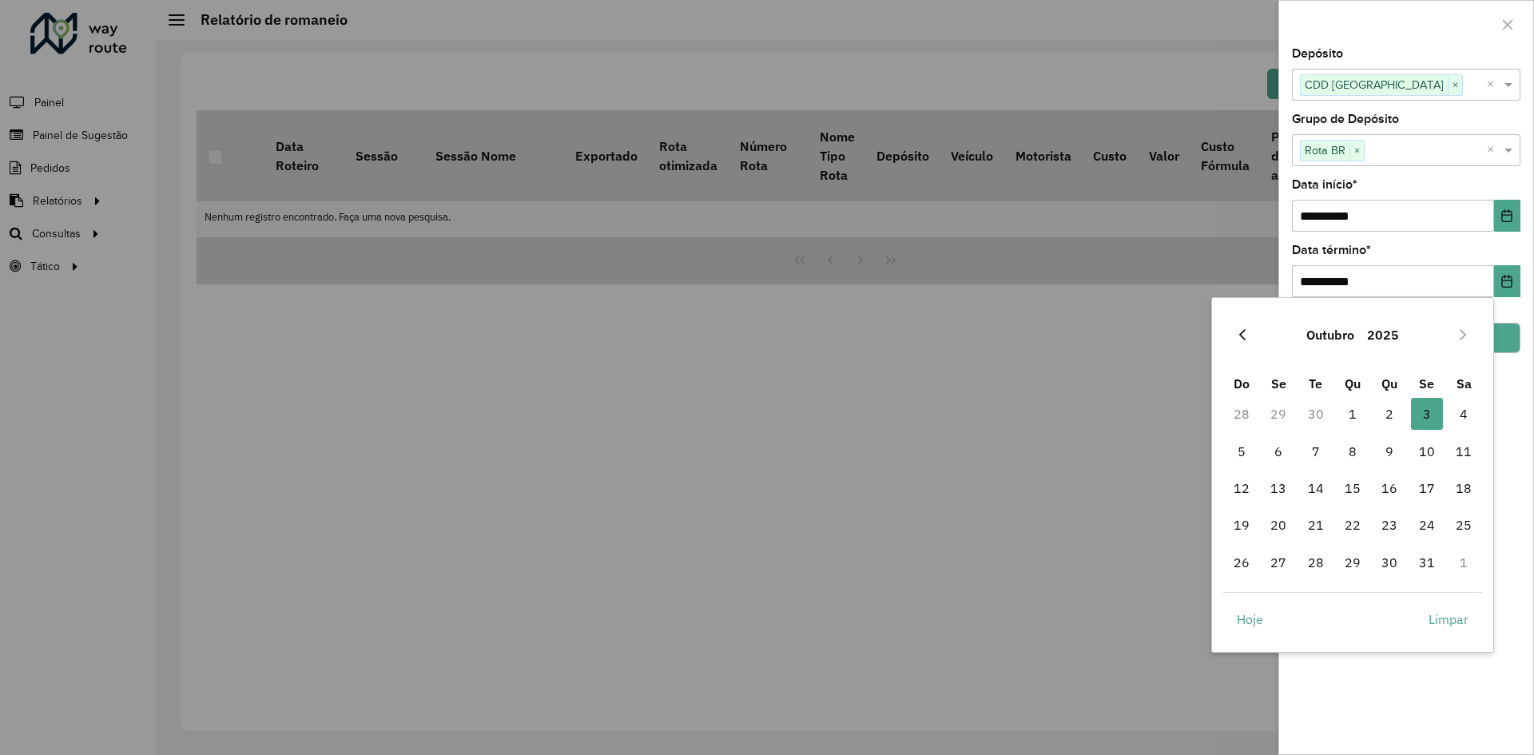
click at [1241, 331] on icon "Previous Month" at bounding box center [1242, 334] width 13 height 13
click at [1317, 563] on span "30" at bounding box center [1316, 562] width 32 height 32
type input "**********"
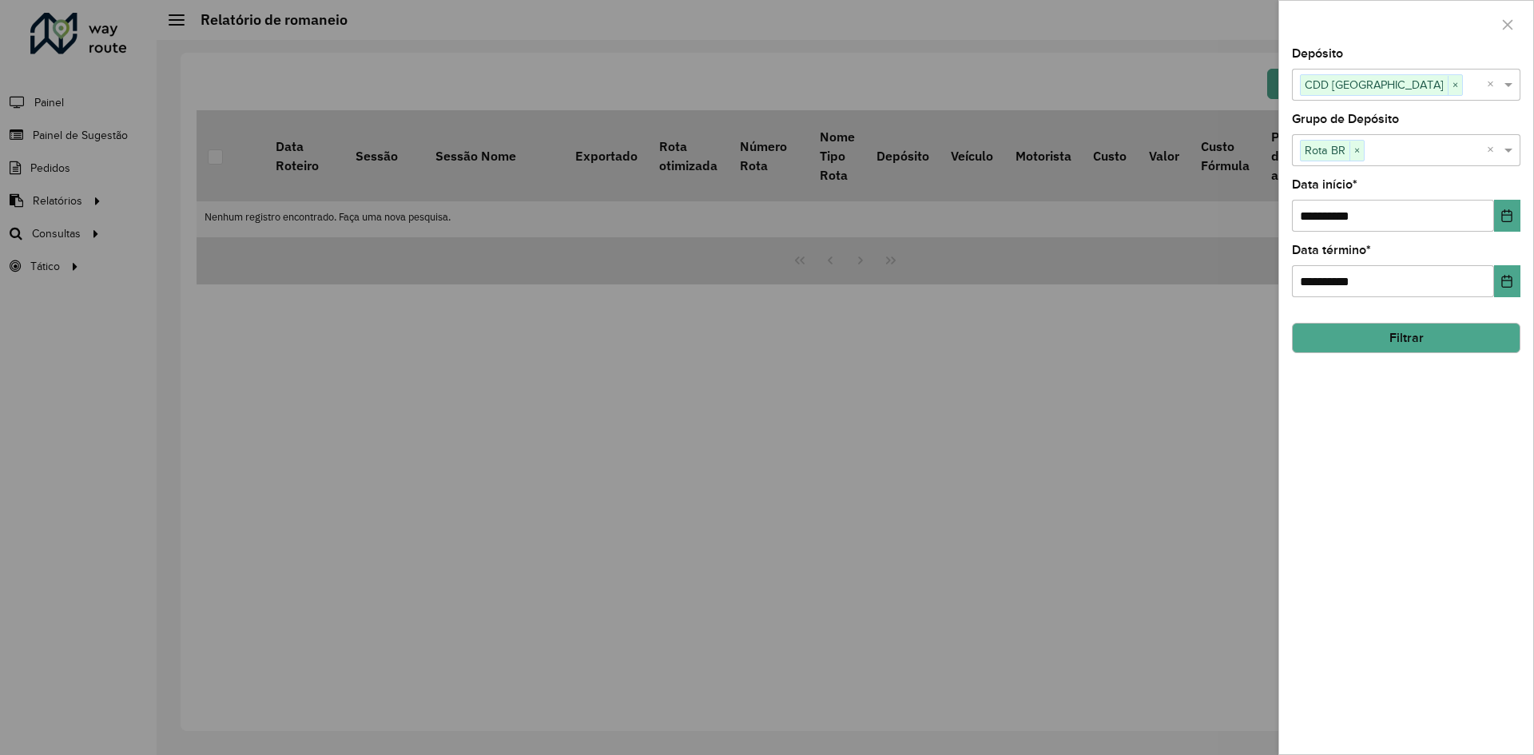
click at [1400, 567] on div "**********" at bounding box center [1406, 401] width 254 height 706
click at [1409, 344] on button "Filtrar" at bounding box center [1406, 338] width 228 height 30
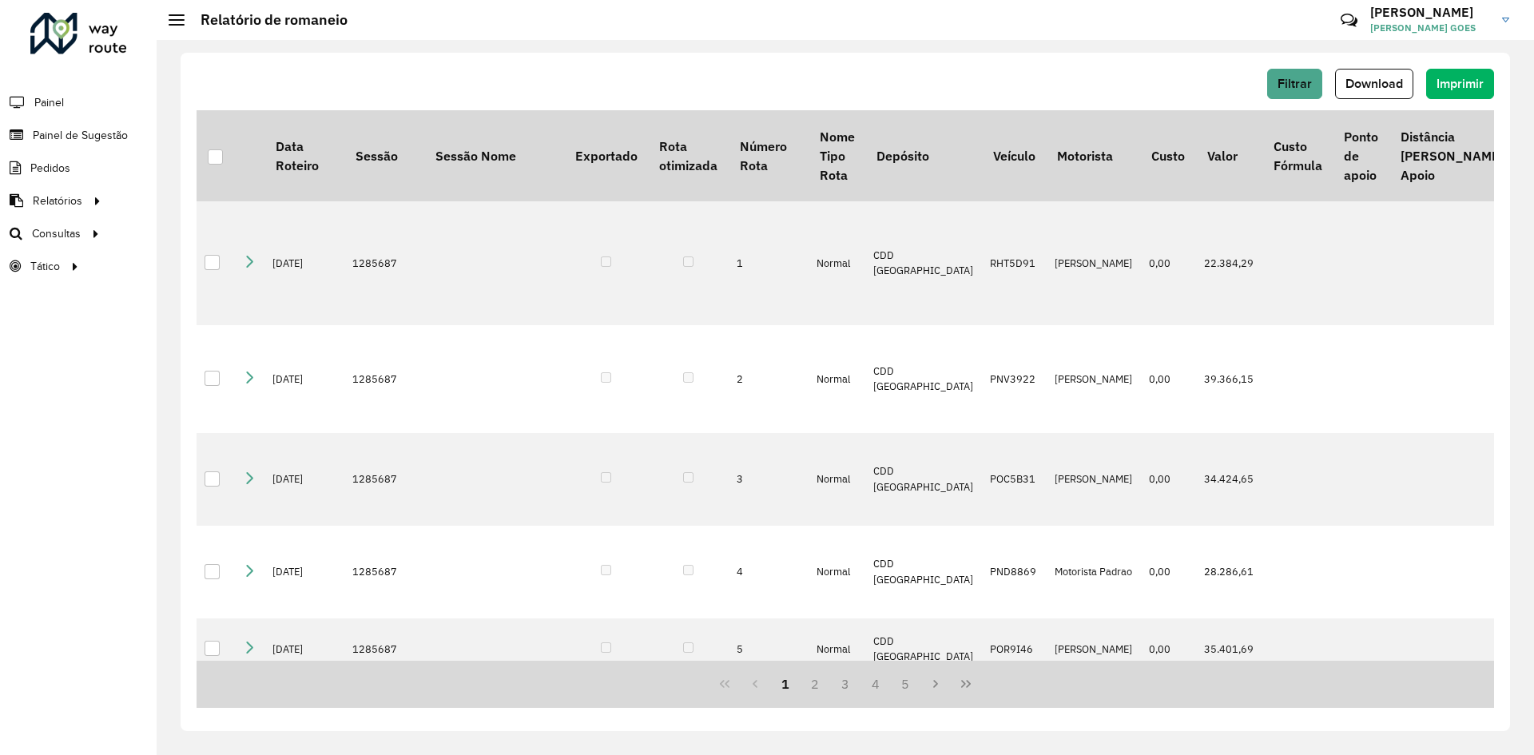
drag, startPoint x: 1372, startPoint y: 71, endPoint x: 1360, endPoint y: 37, distance: 36.1
click at [1370, 70] on button "Download" at bounding box center [1374, 84] width 78 height 30
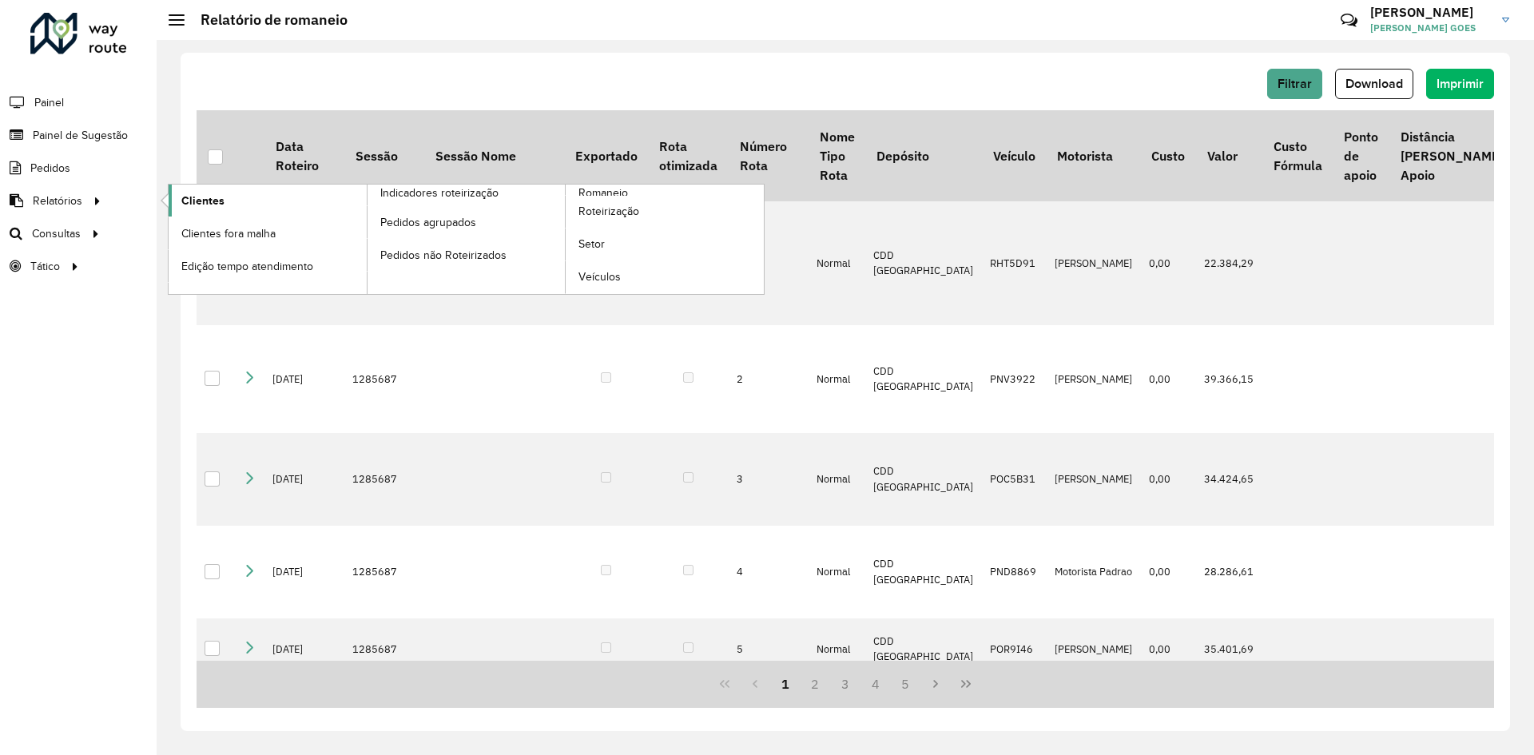
click at [199, 200] on span "Clientes" at bounding box center [202, 201] width 43 height 17
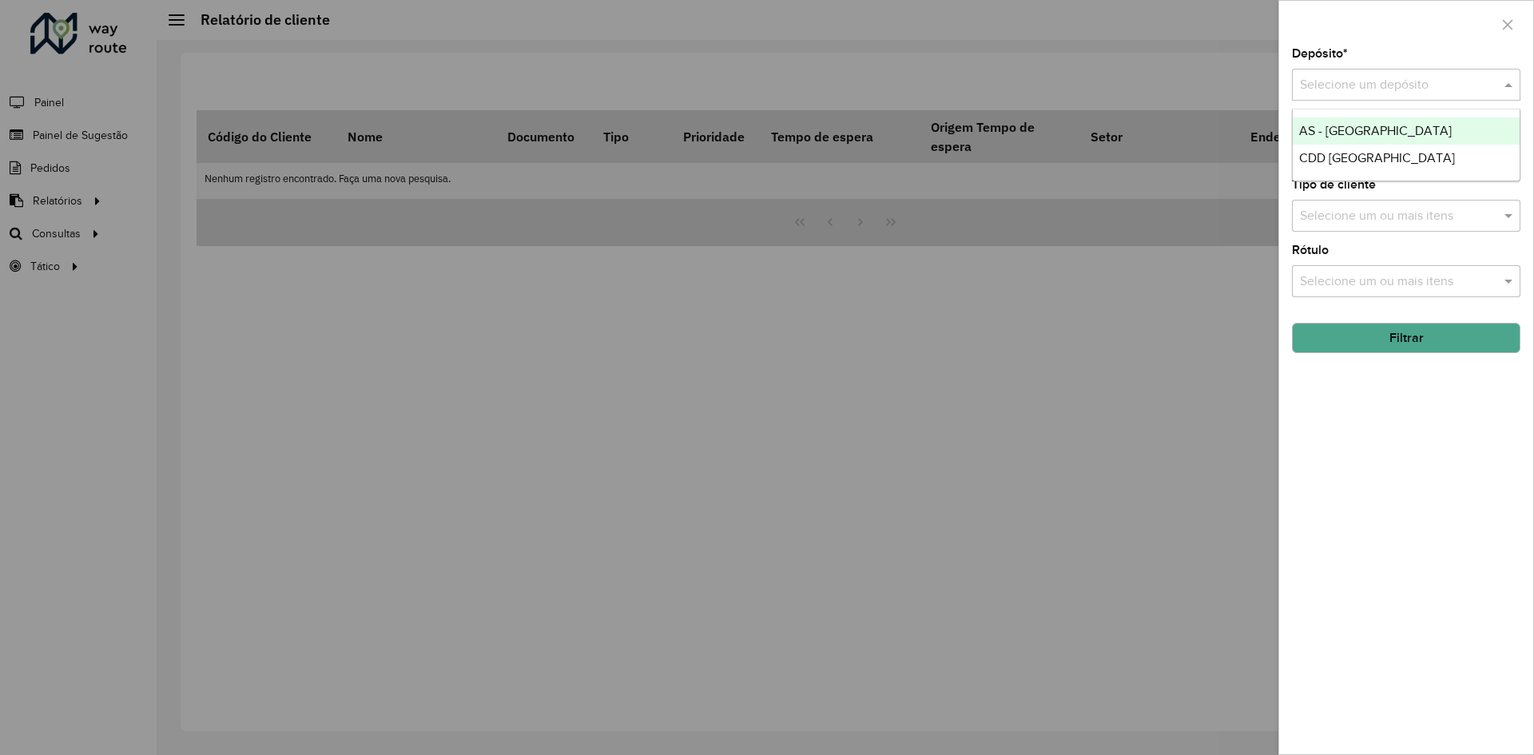
click at [1373, 86] on input "text" at bounding box center [1390, 85] width 181 height 19
click at [1341, 156] on span "CDD [GEOGRAPHIC_DATA]" at bounding box center [1377, 158] width 156 height 14
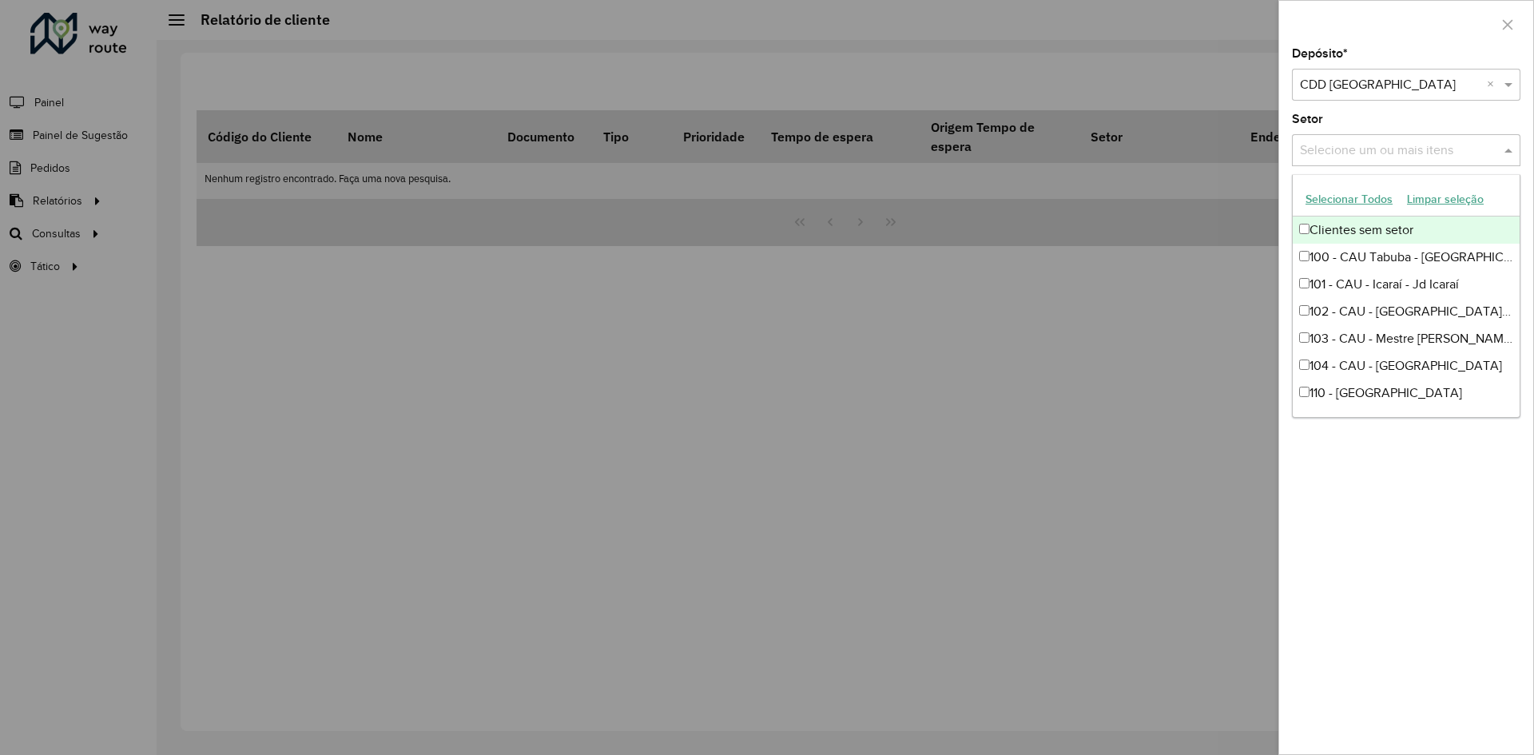
click at [1367, 154] on input "text" at bounding box center [1398, 150] width 204 height 19
click at [1431, 117] on div "Setor Selecione um ou mais itens" at bounding box center [1406, 139] width 228 height 53
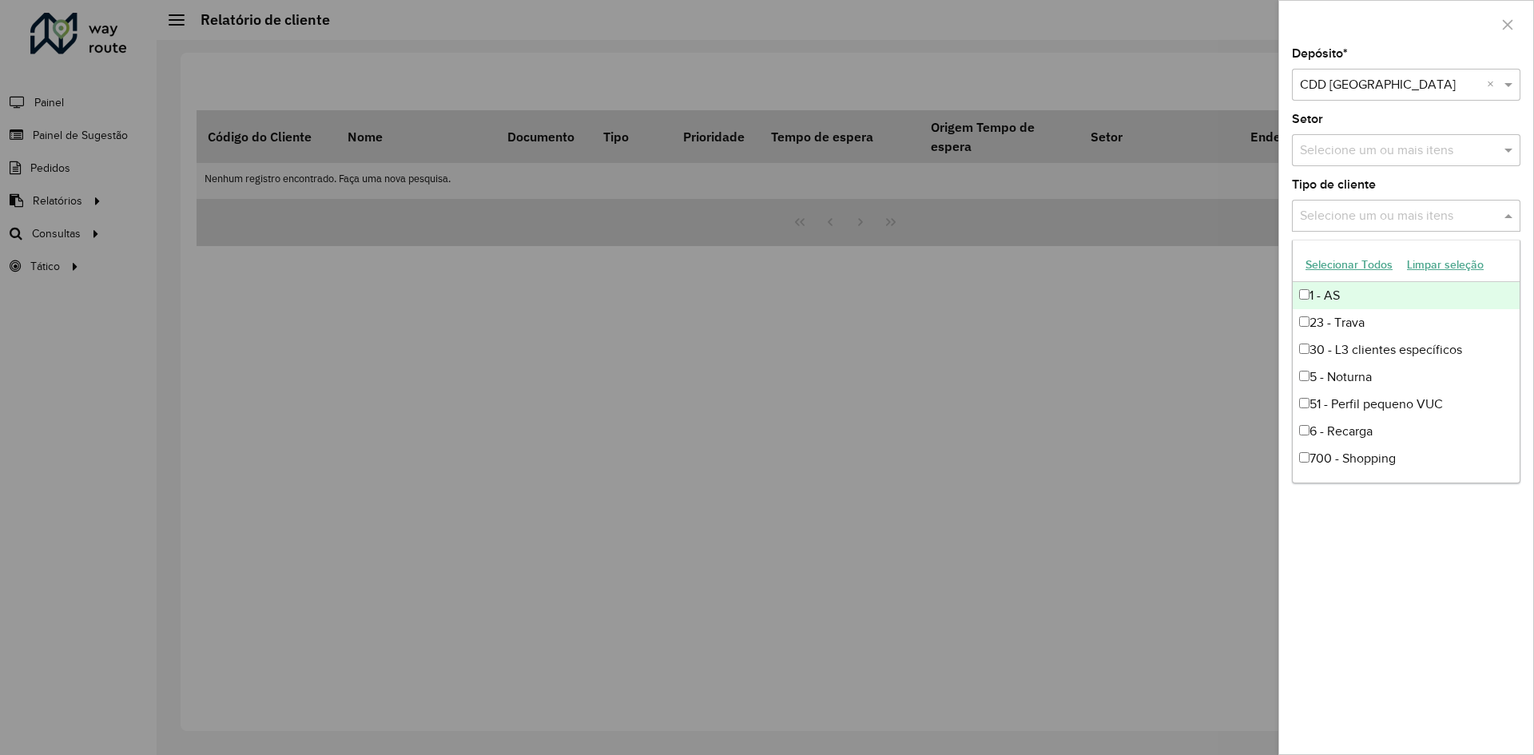
click at [1391, 209] on input "text" at bounding box center [1398, 216] width 204 height 19
click at [1388, 185] on div "Tipo de cliente Selecione um ou mais itens" at bounding box center [1406, 205] width 228 height 53
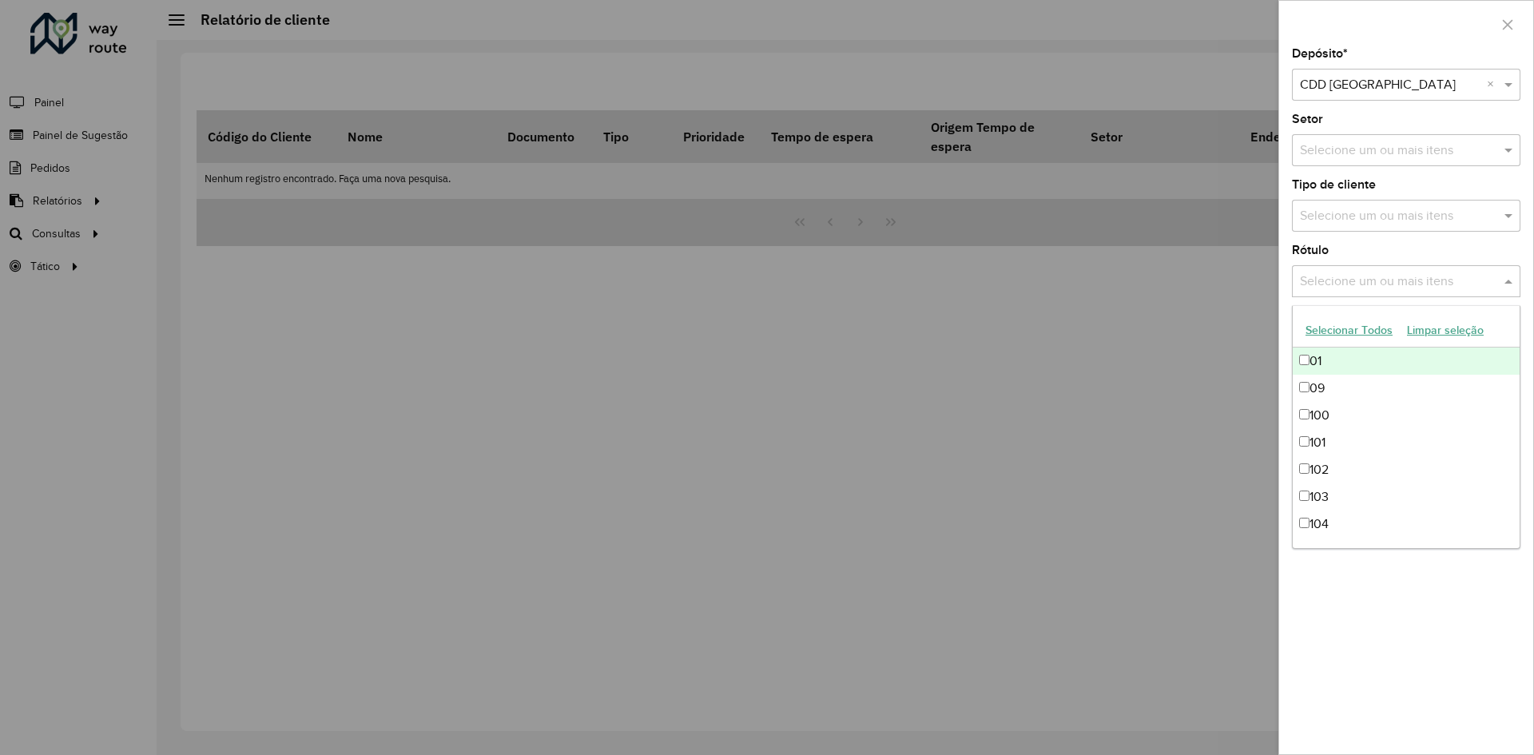
click at [1386, 281] on input "text" at bounding box center [1398, 281] width 204 height 19
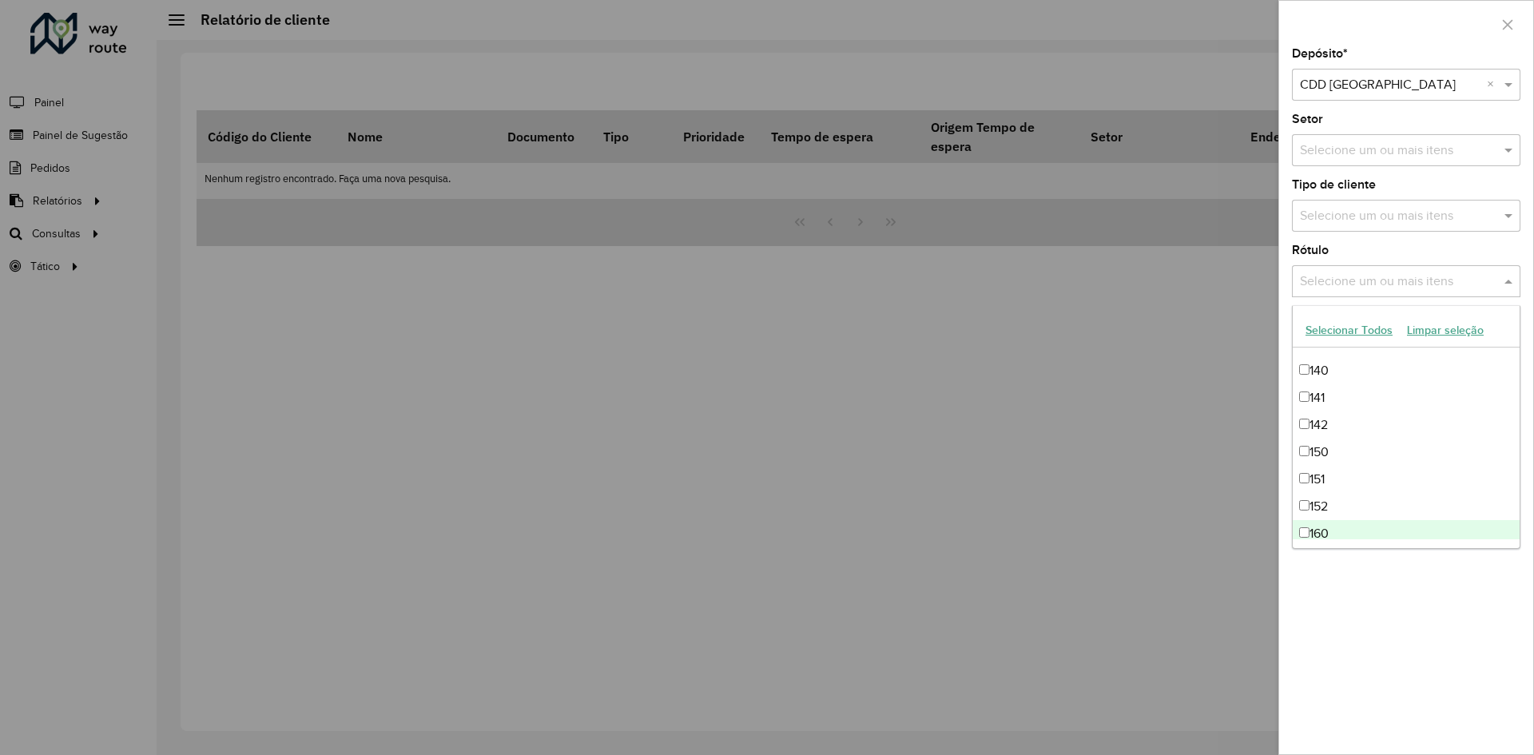
click at [1421, 599] on div "Depósito * Selecione um depósito × CDD Fortaleza × Setor Selecione um ou mais i…" at bounding box center [1406, 401] width 254 height 706
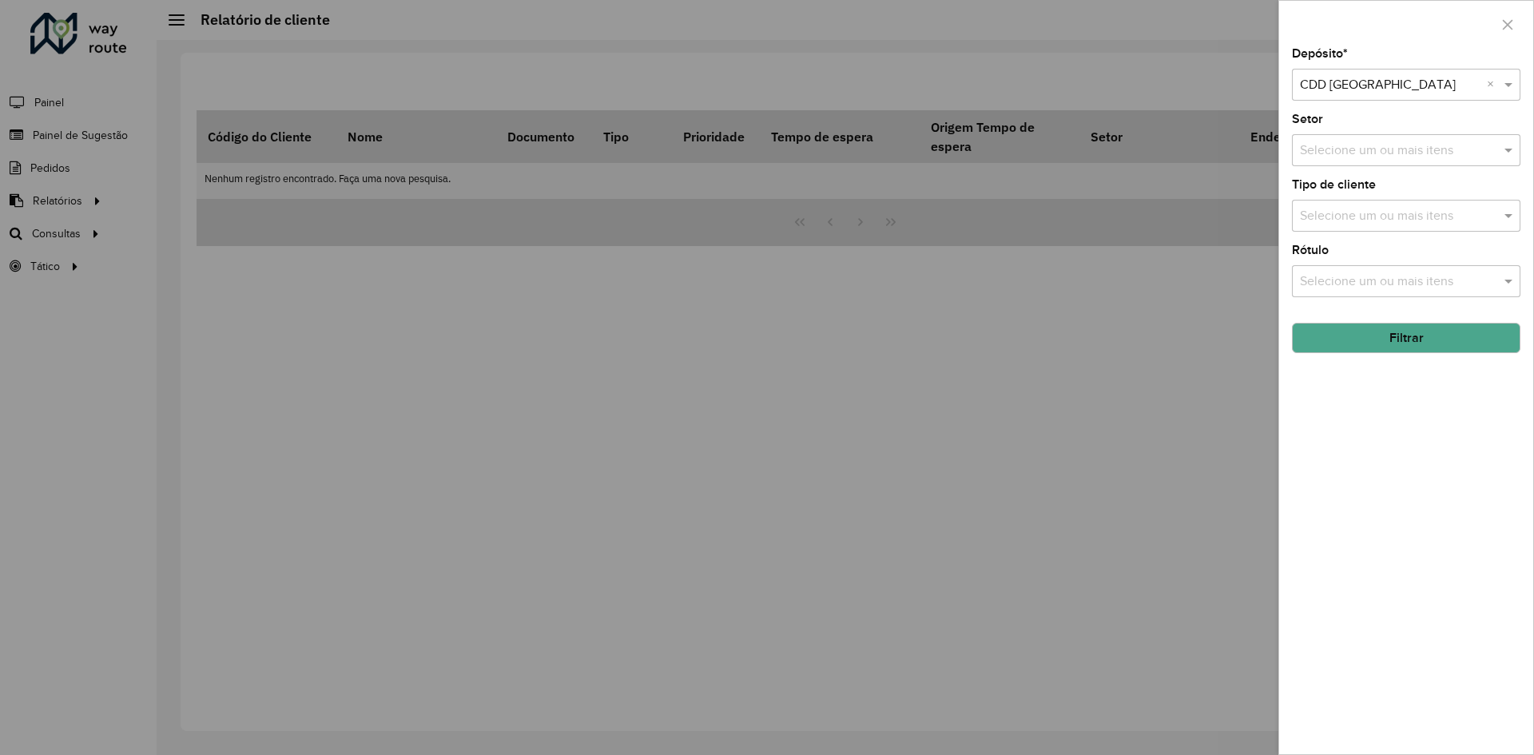
click at [1401, 326] on button "Filtrar" at bounding box center [1406, 338] width 228 height 30
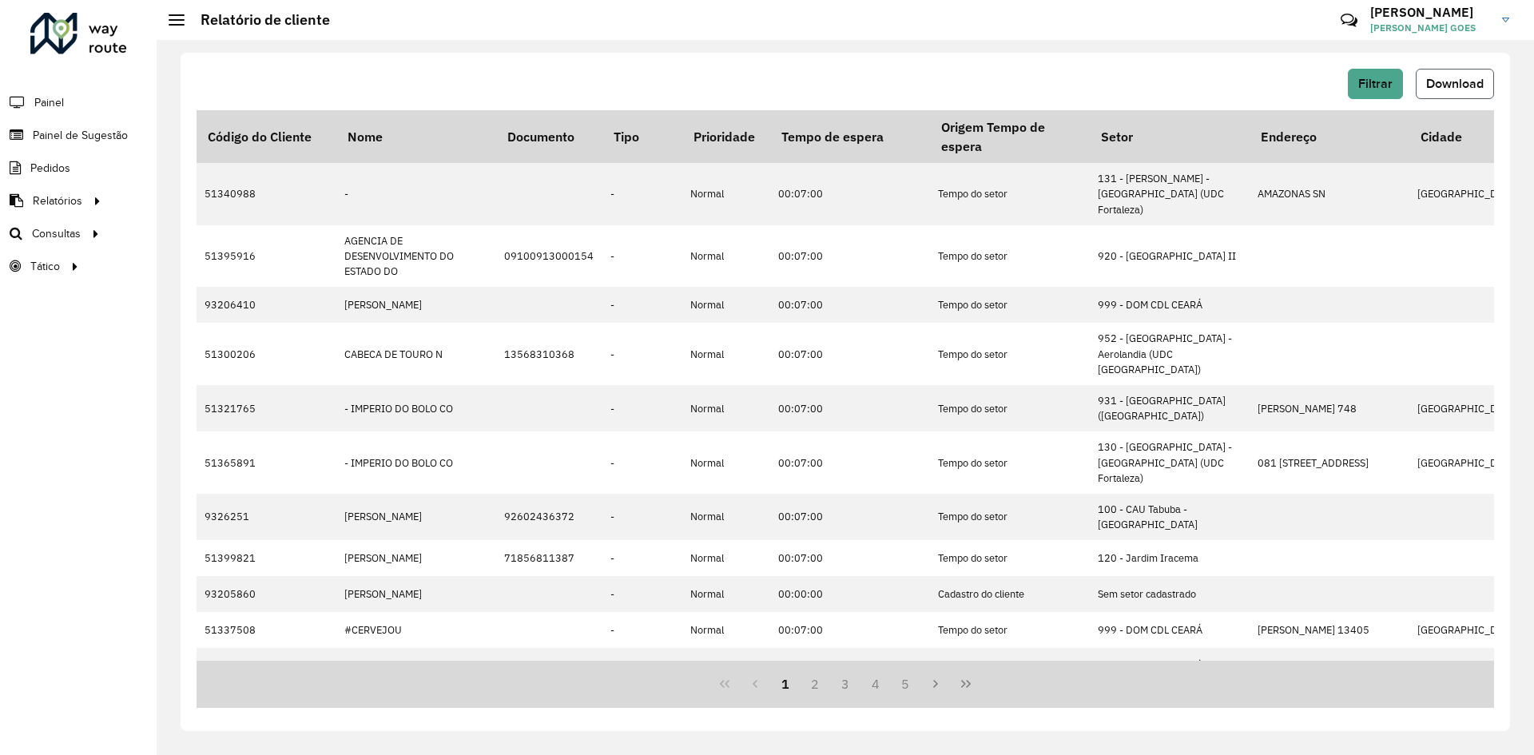
click at [1429, 90] on button "Download" at bounding box center [1454, 84] width 78 height 30
